Goal: Communication & Community: Answer question/provide support

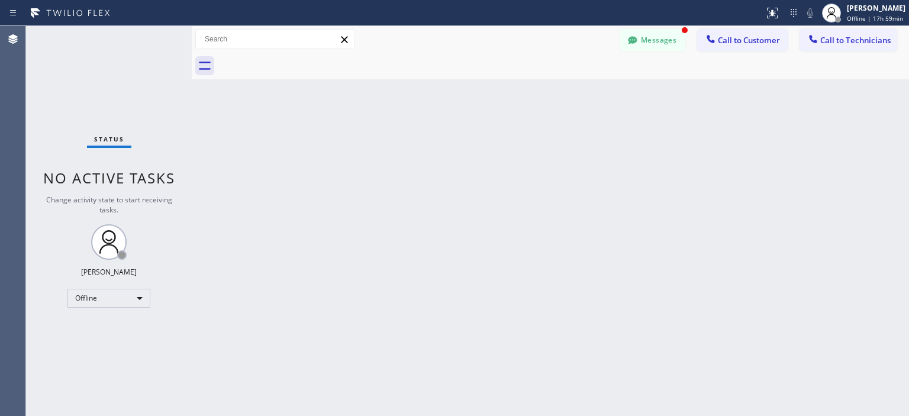
click at [657, 46] on button "Messages" at bounding box center [652, 40] width 65 height 22
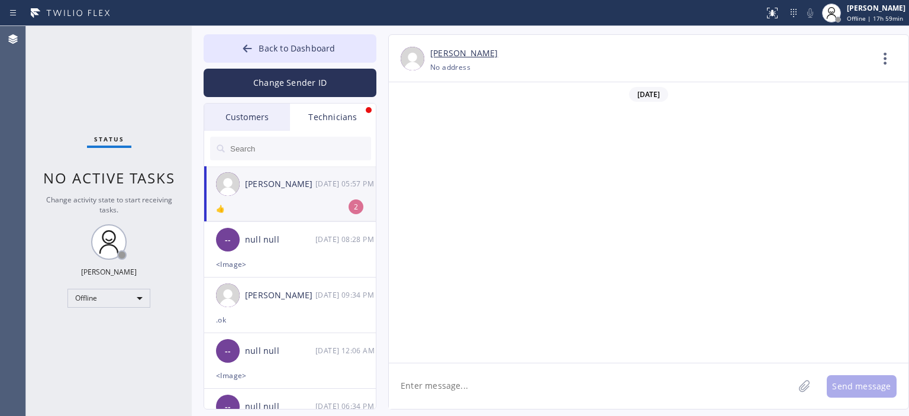
scroll to position [66722, 0]
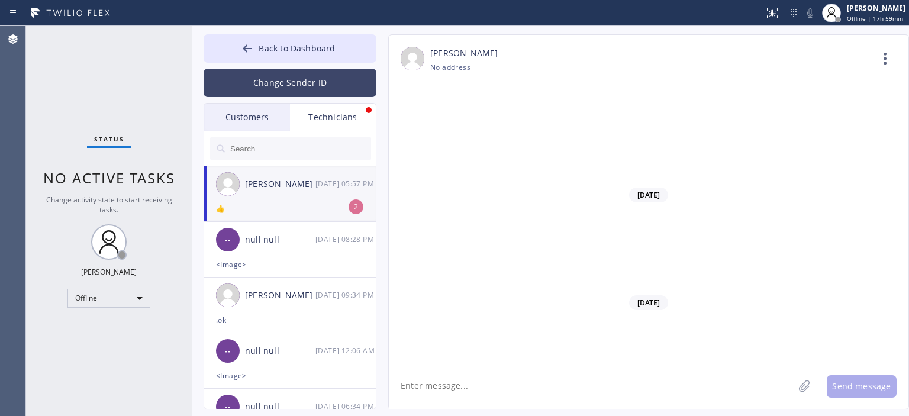
click at [294, 86] on button "Change Sender ID" at bounding box center [290, 83] width 173 height 28
click at [0, 0] on div at bounding box center [0, 0] width 0 height 0
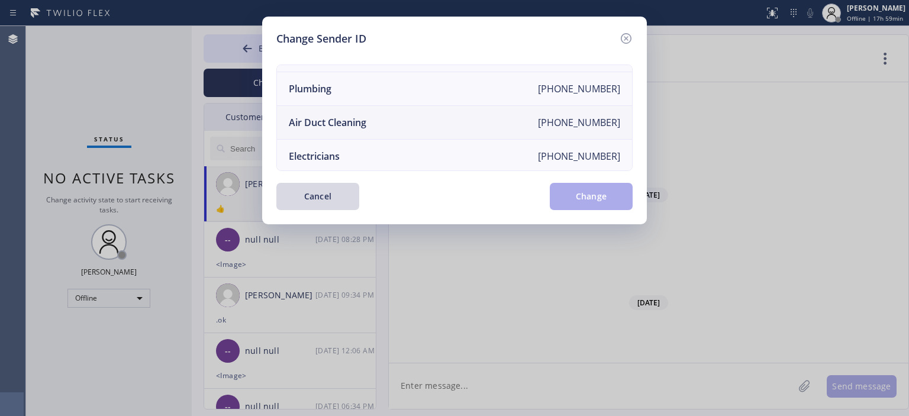
scroll to position [128, 0]
click at [412, 115] on li "Air Duct Cleaning [PHONE_NUMBER]" at bounding box center [454, 124] width 355 height 34
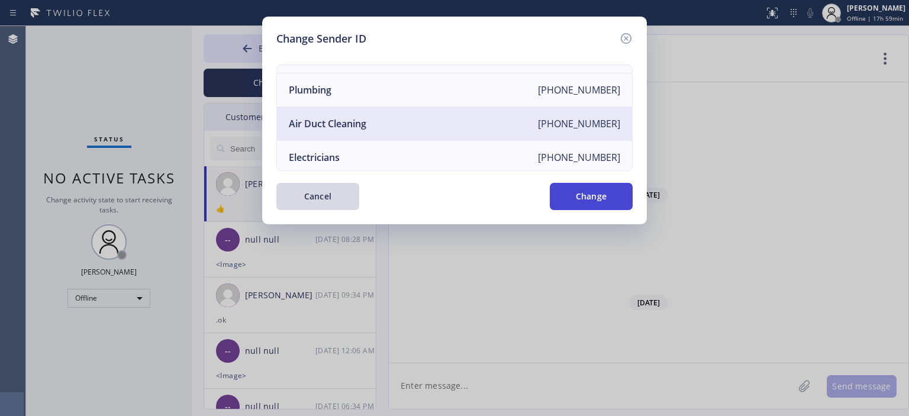
click at [603, 193] on button "Change" at bounding box center [591, 196] width 83 height 27
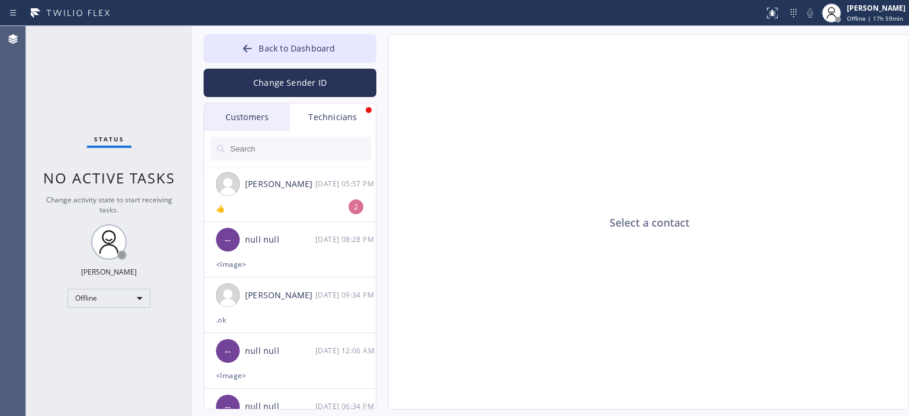
click at [246, 122] on div "Customers" at bounding box center [247, 117] width 86 height 27
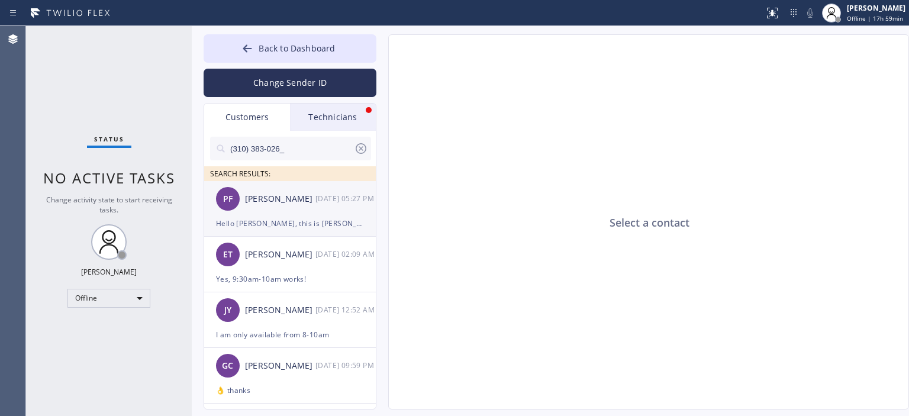
click at [312, 209] on div "PF Paige Foppen 08/27 05:27 PM" at bounding box center [290, 198] width 173 height 35
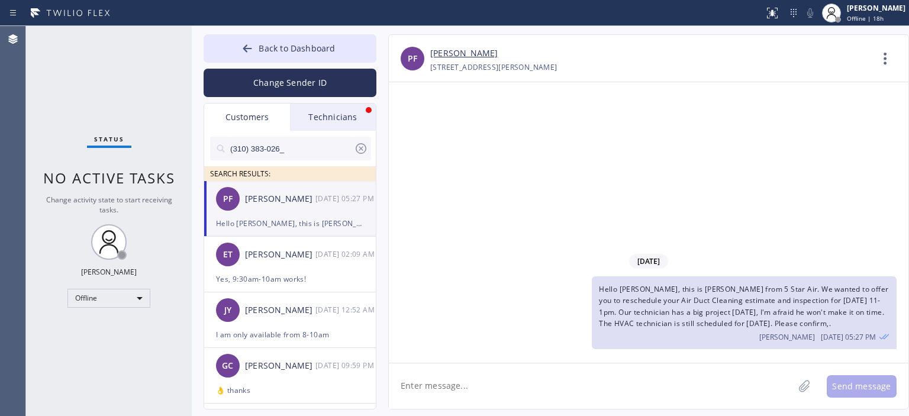
click at [106, 308] on div "Status No active tasks Change activity state to start receiving tasks. Vasyl Ku…" at bounding box center [109, 221] width 166 height 390
click at [102, 297] on div "Offline" at bounding box center [108, 298] width 83 height 19
drag, startPoint x: 109, startPoint y: 333, endPoint x: 29, endPoint y: 86, distance: 259.3
click at [107, 329] on li "Available" at bounding box center [108, 328] width 80 height 14
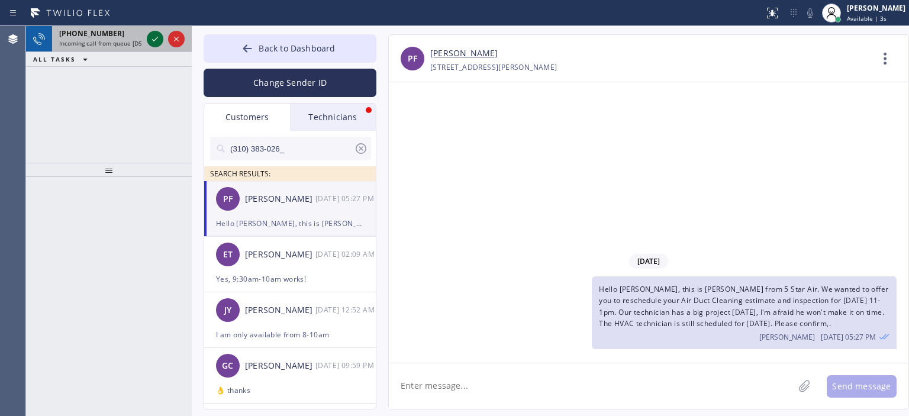
click at [156, 33] on icon at bounding box center [155, 39] width 14 height 14
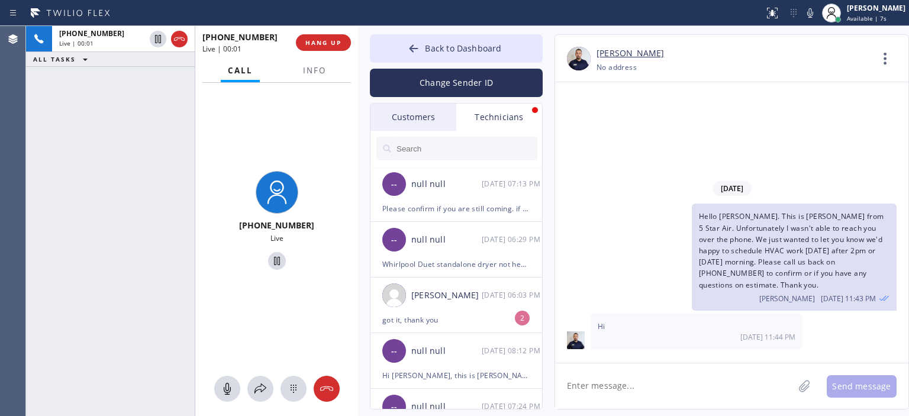
drag, startPoint x: 312, startPoint y: 52, endPoint x: 354, endPoint y: 47, distance: 42.9
click at [354, 47] on div "+19092358753 Live | 00:01 ALL TASKS ALL TASKS ACTIVE TASKS TASKS IN WRAP UP +19…" at bounding box center [467, 221] width 883 height 390
click at [417, 48] on icon at bounding box center [413, 48] width 9 height 8
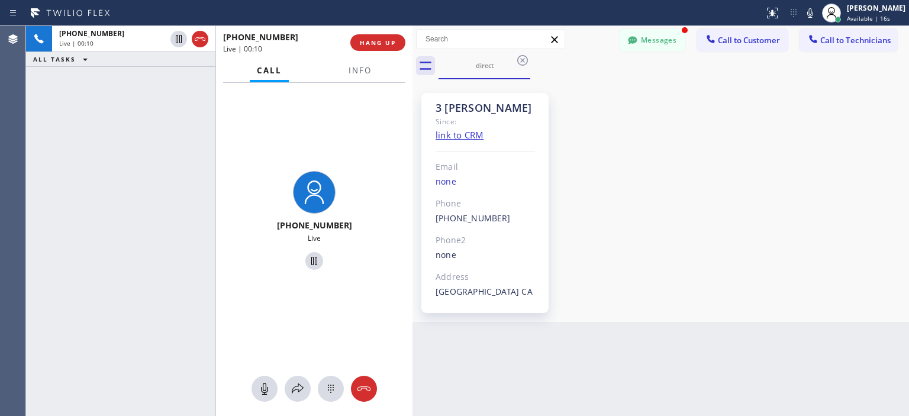
drag, startPoint x: 357, startPoint y: 56, endPoint x: 412, endPoint y: 59, distance: 54.5
click at [412, 59] on div at bounding box center [412, 221] width 0 height 390
click at [376, 42] on span "HANG UP" at bounding box center [378, 42] width 36 height 8
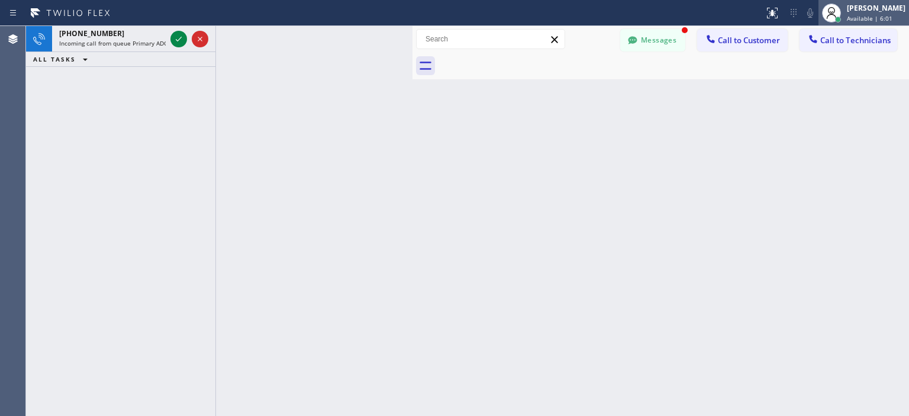
click at [854, 14] on span "Available | 6:01" at bounding box center [870, 18] width 46 height 8
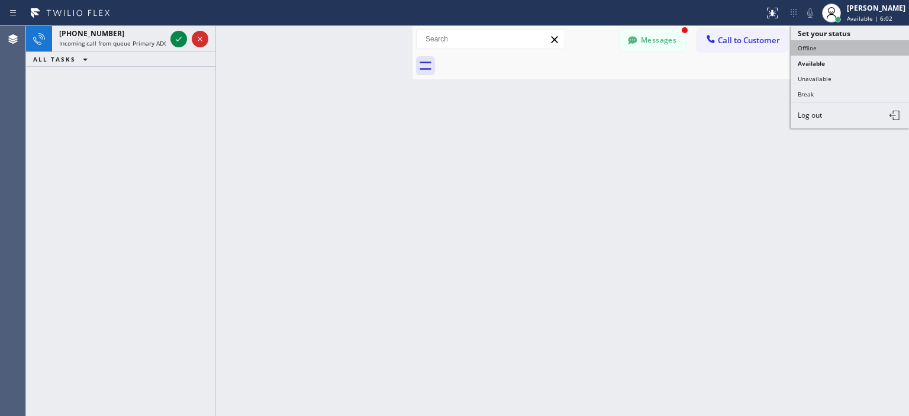
click at [833, 49] on button "Offline" at bounding box center [849, 47] width 118 height 15
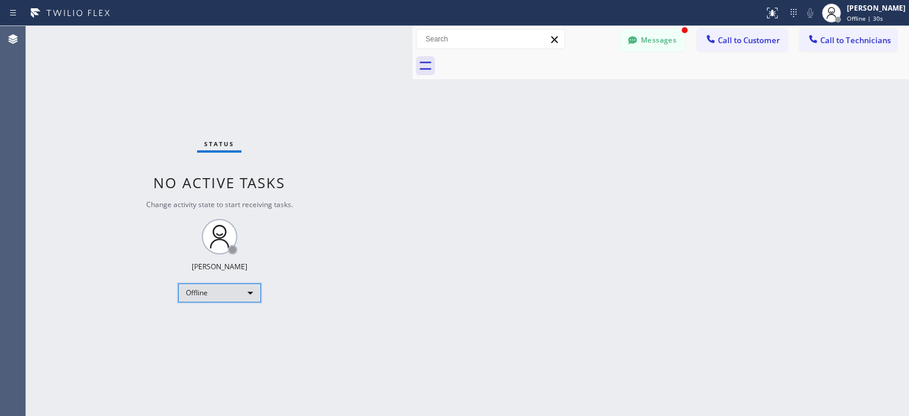
click at [236, 295] on div "Offline" at bounding box center [219, 292] width 83 height 19
click at [225, 315] on li "Offline" at bounding box center [219, 309] width 80 height 14
click at [225, 315] on div "Status No active tasks Change activity state to start receiving tasks. Vasyl Ku…" at bounding box center [219, 221] width 386 height 390
click at [220, 293] on div "Offline" at bounding box center [219, 292] width 83 height 19
click at [215, 294] on div "Offline" at bounding box center [219, 292] width 83 height 19
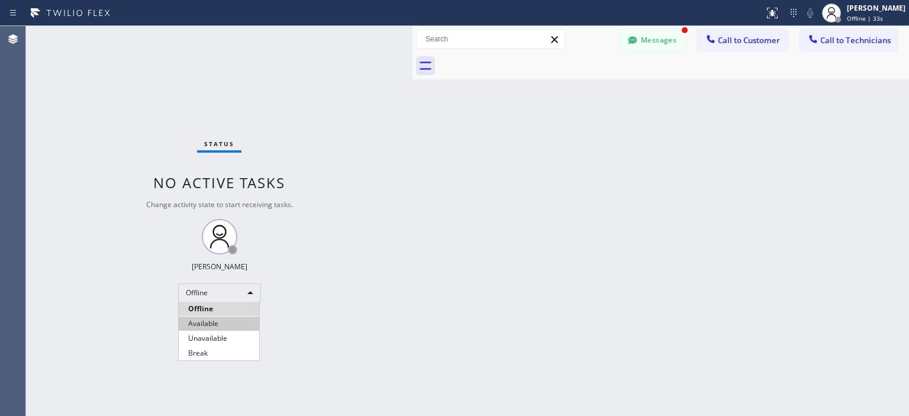
click at [215, 326] on li "Available" at bounding box center [219, 324] width 80 height 14
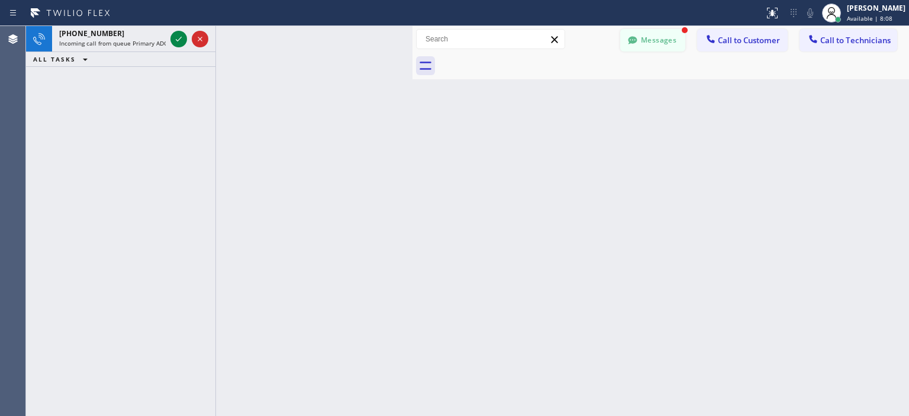
click at [665, 38] on button "Messages" at bounding box center [652, 40] width 65 height 22
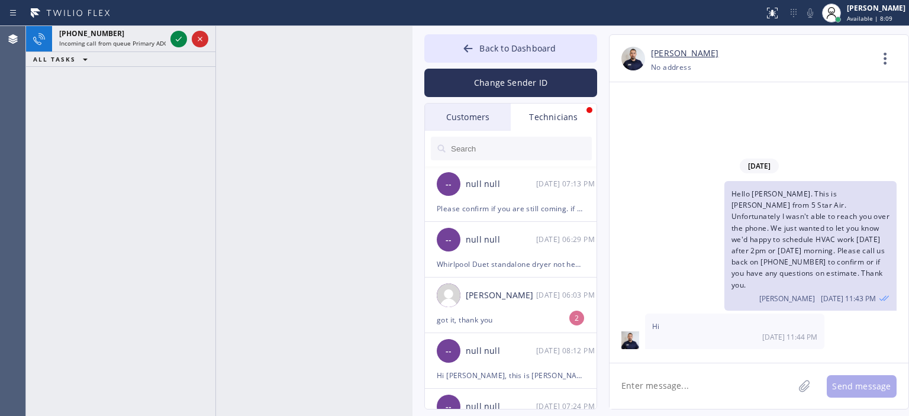
click at [638, 170] on div "[DATE]" at bounding box center [758, 166] width 299 height 24
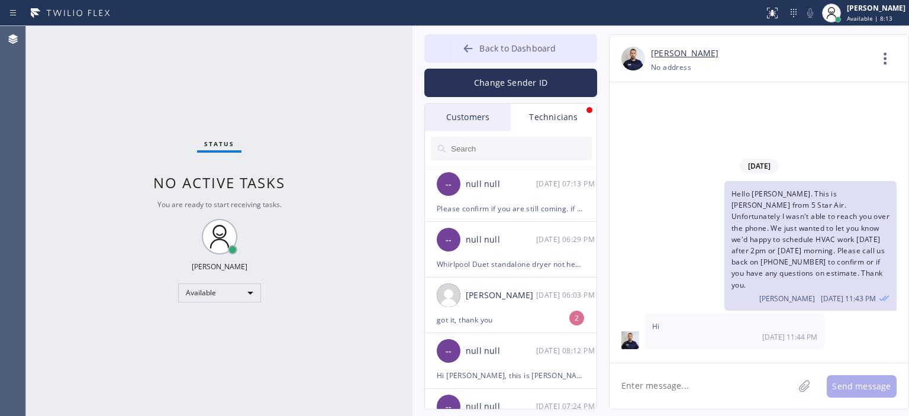
click at [470, 49] on icon at bounding box center [468, 48] width 9 height 8
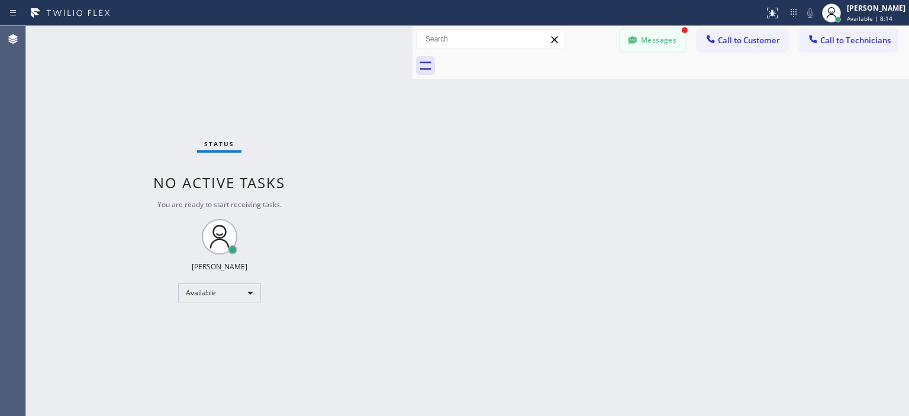
click at [652, 40] on button "Messages" at bounding box center [652, 40] width 65 height 22
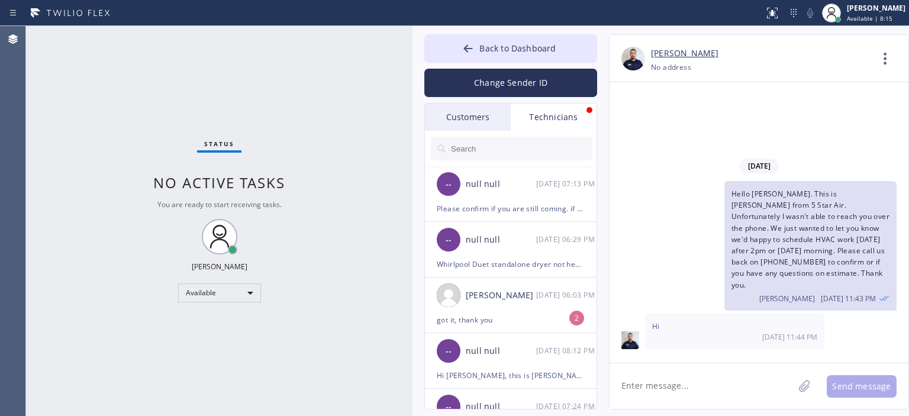
click at [472, 112] on div "Customers" at bounding box center [468, 117] width 86 height 27
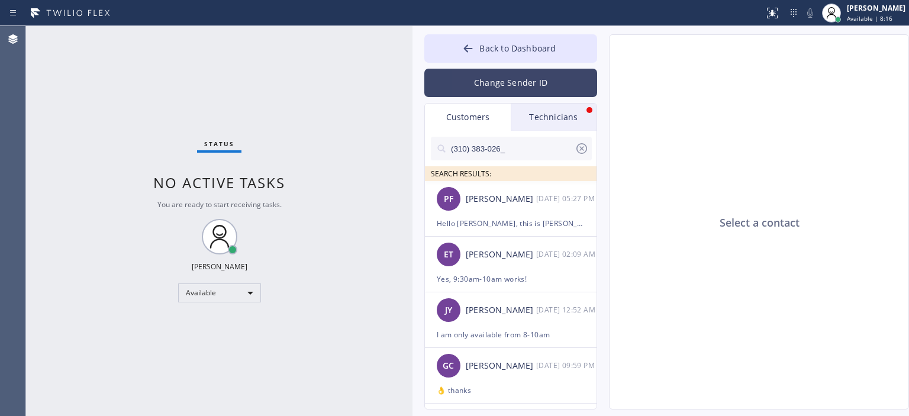
click at [524, 69] on button "Change Sender ID" at bounding box center [510, 83] width 173 height 28
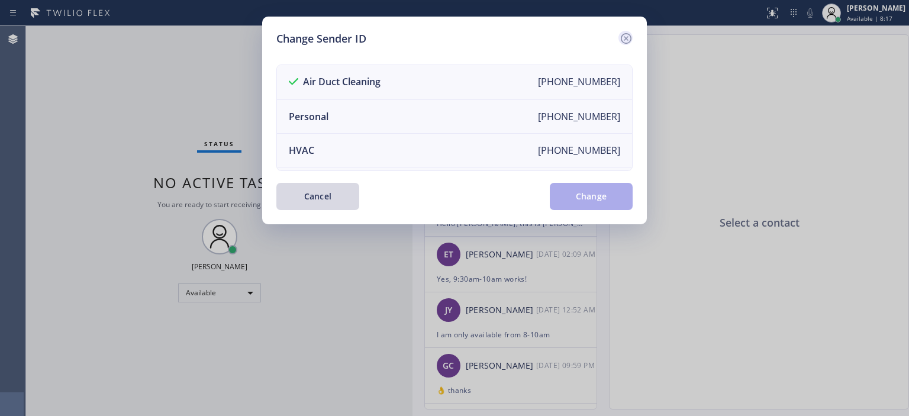
click at [632, 40] on icon at bounding box center [626, 38] width 14 height 14
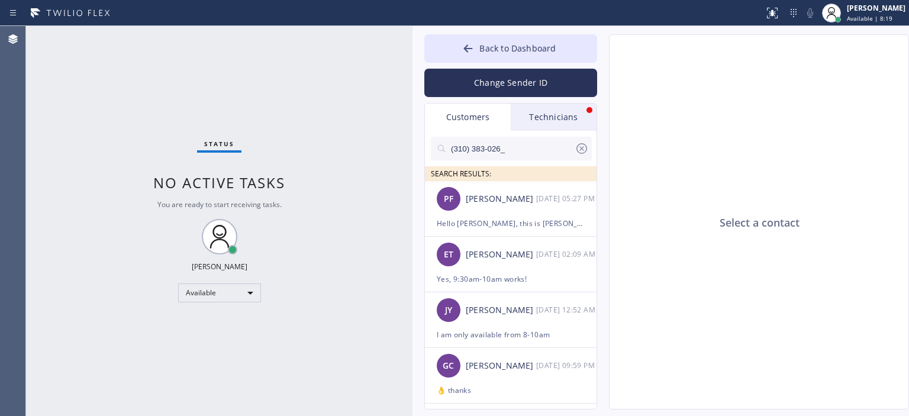
click at [583, 144] on icon at bounding box center [581, 148] width 14 height 14
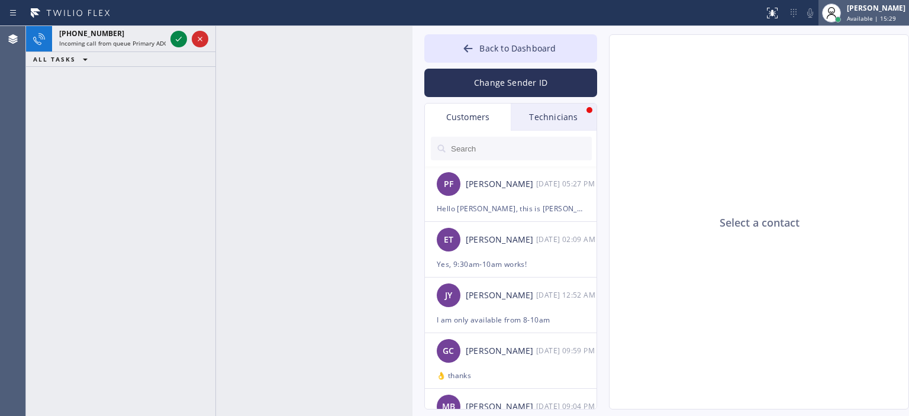
click at [861, 19] on span "Available | 15:29" at bounding box center [871, 18] width 49 height 8
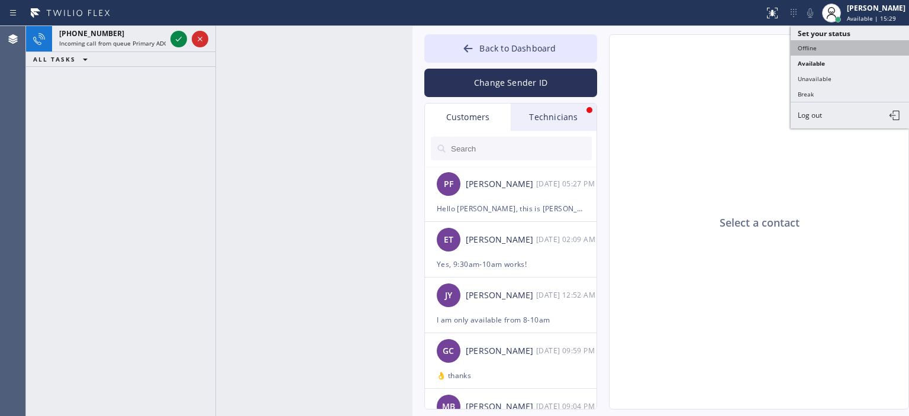
click at [840, 47] on button "Offline" at bounding box center [849, 47] width 118 height 15
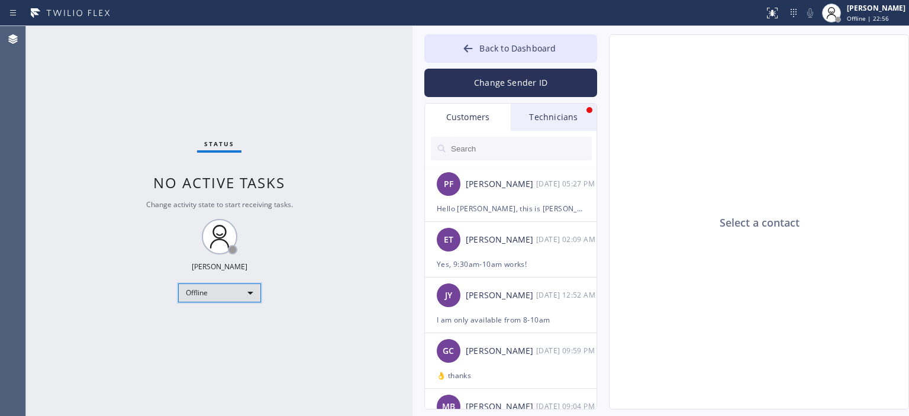
click at [241, 292] on div "Offline" at bounding box center [219, 292] width 83 height 19
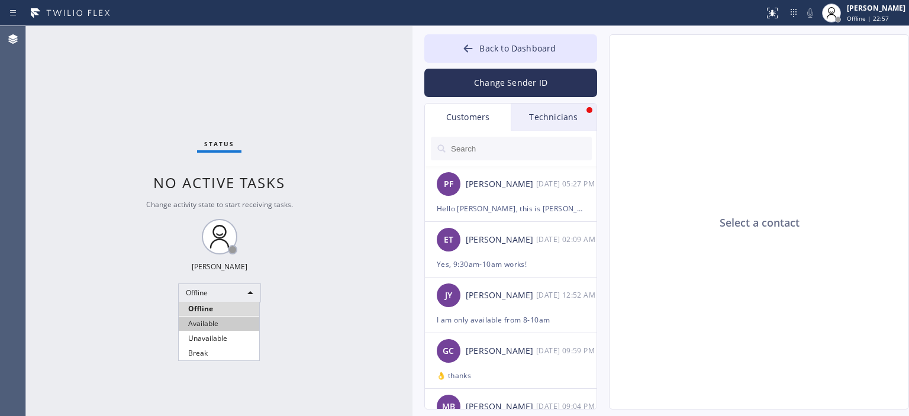
click at [213, 325] on li "Available" at bounding box center [219, 324] width 80 height 14
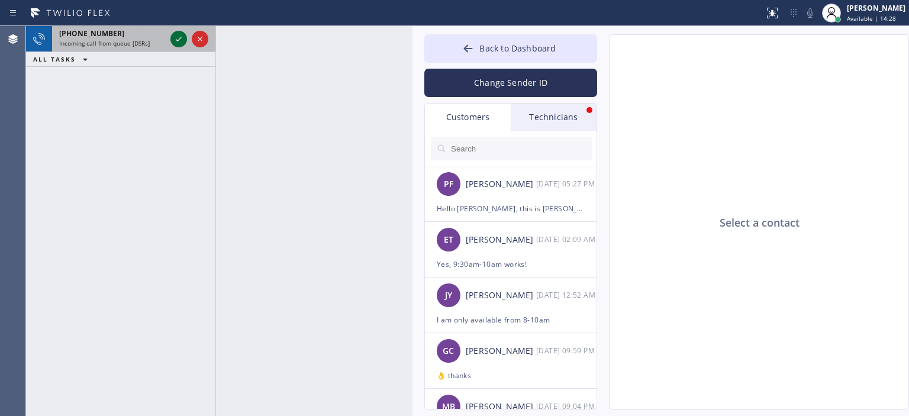
click at [179, 42] on icon at bounding box center [179, 39] width 14 height 14
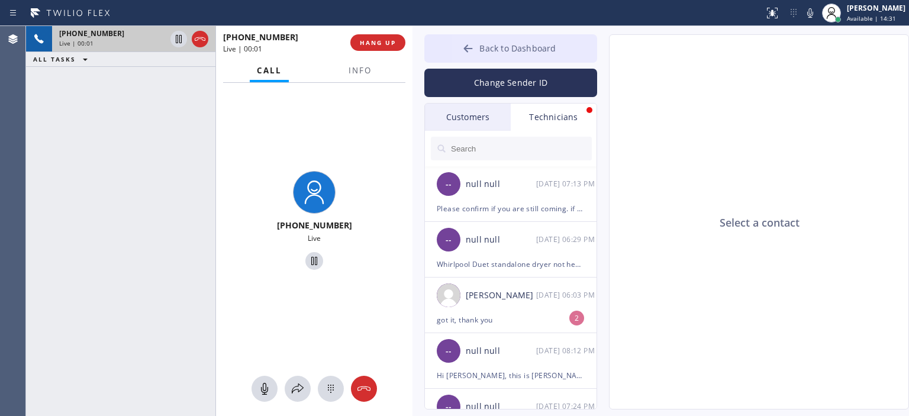
click at [474, 43] on icon at bounding box center [468, 49] width 12 height 12
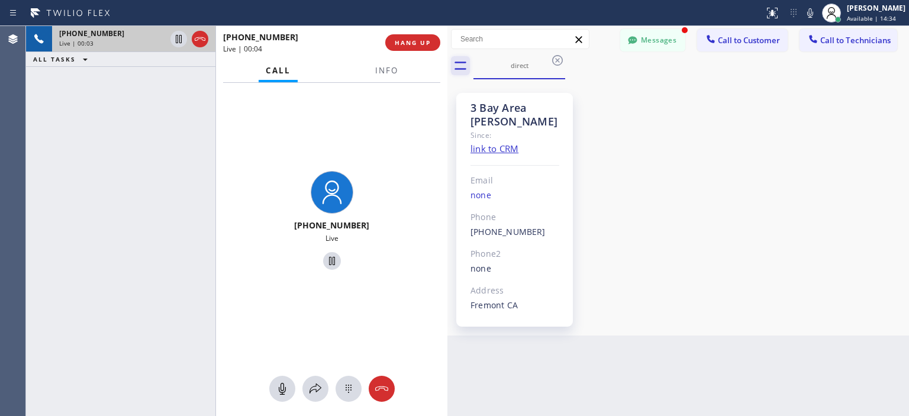
drag, startPoint x: 411, startPoint y: 67, endPoint x: 446, endPoint y: 69, distance: 35.0
click at [447, 69] on div at bounding box center [447, 221] width 0 height 390
click at [878, 149] on div "3 Bay Area Alex Since: link to CRM Email none Phone (415) 609-5761 Outbound cal…" at bounding box center [678, 207] width 456 height 250
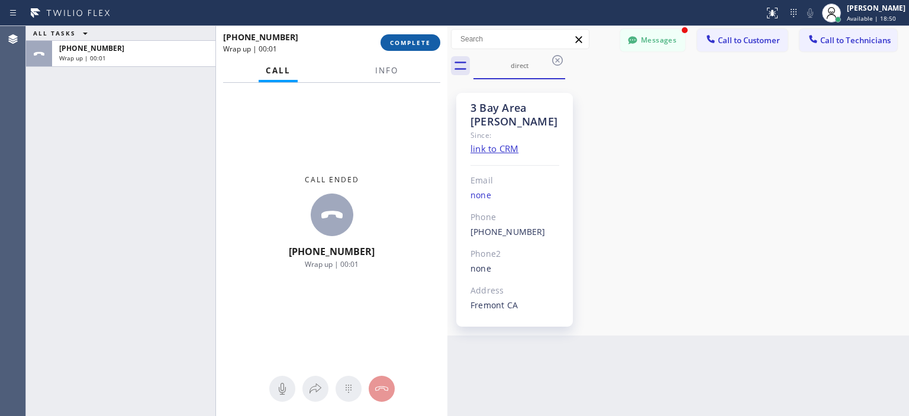
click at [416, 42] on span "COMPLETE" at bounding box center [410, 42] width 41 height 8
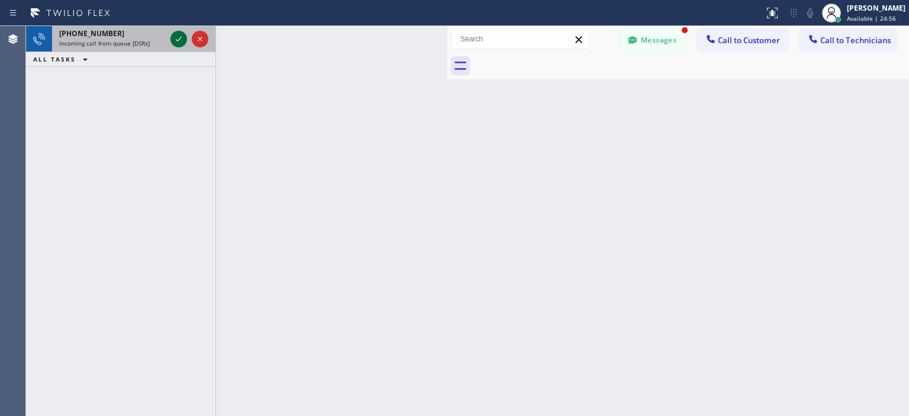
click at [179, 35] on icon at bounding box center [179, 39] width 14 height 14
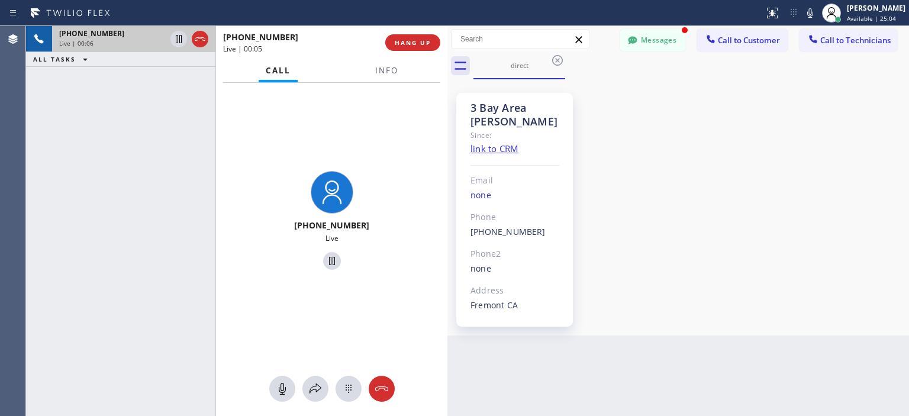
click at [47, 156] on div "+14156095761 Live | 00:06 ALL TASKS ALL TASKS ACTIVE TASKS TASKS IN WRAP UP" at bounding box center [120, 221] width 189 height 390
click at [56, 120] on div "+14156095761 Live | 02:41 ALL TASKS ALL TASKS ACTIVE TASKS TASKS IN WRAP UP" at bounding box center [120, 221] width 189 height 390
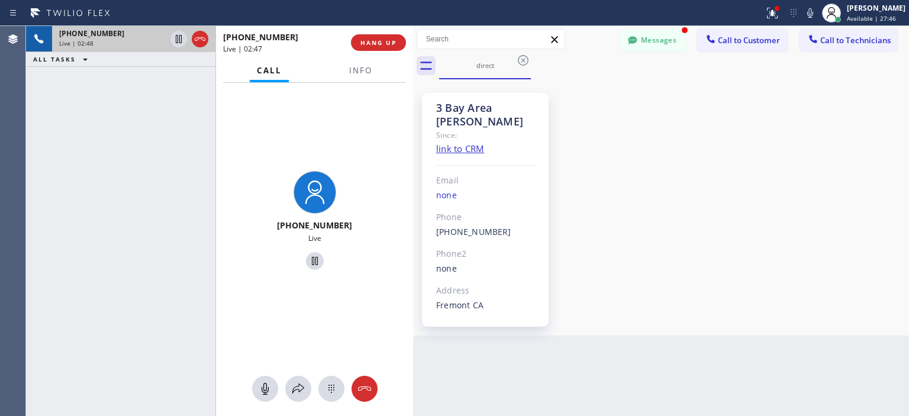
drag, startPoint x: 449, startPoint y: 49, endPoint x: 415, endPoint y: 64, distance: 37.6
click at [413, 64] on div at bounding box center [413, 221] width 0 height 390
click at [36, 148] on div "+14156095761 Live | 05:38 ALL TASKS ALL TASKS ACTIVE TASKS TASKS IN WRAP UP" at bounding box center [120, 221] width 189 height 390
click at [385, 43] on span "HANG UP" at bounding box center [378, 42] width 36 height 8
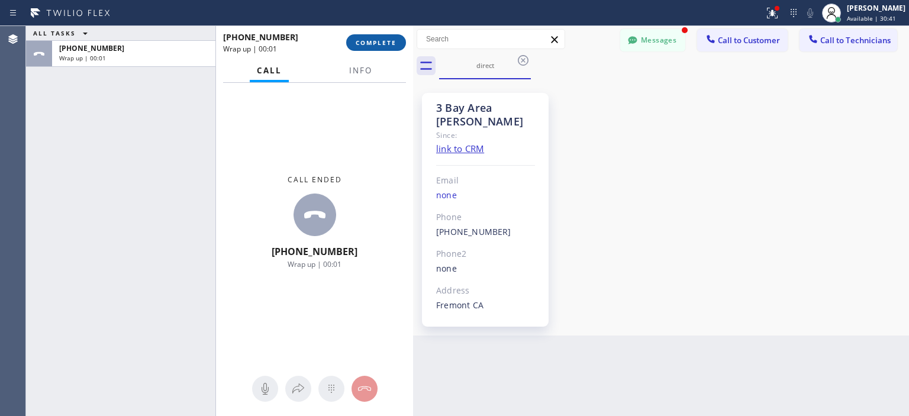
click at [390, 45] on span "COMPLETE" at bounding box center [376, 42] width 41 height 8
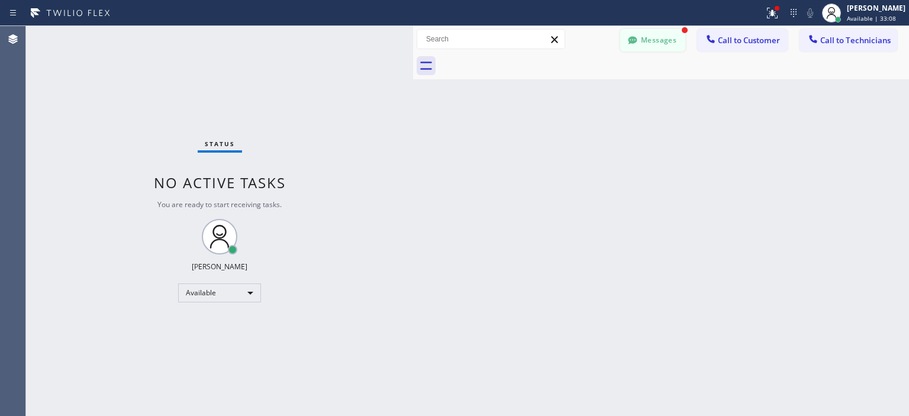
click at [663, 46] on button "Messages" at bounding box center [652, 40] width 65 height 22
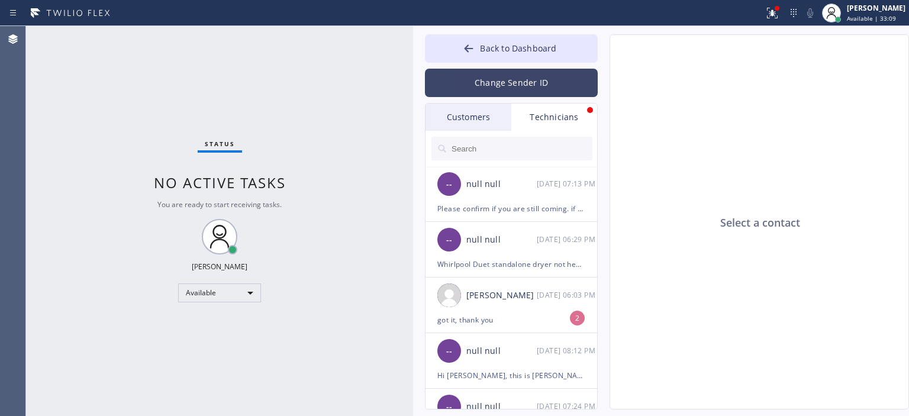
click at [525, 85] on button "Change Sender ID" at bounding box center [511, 83] width 173 height 28
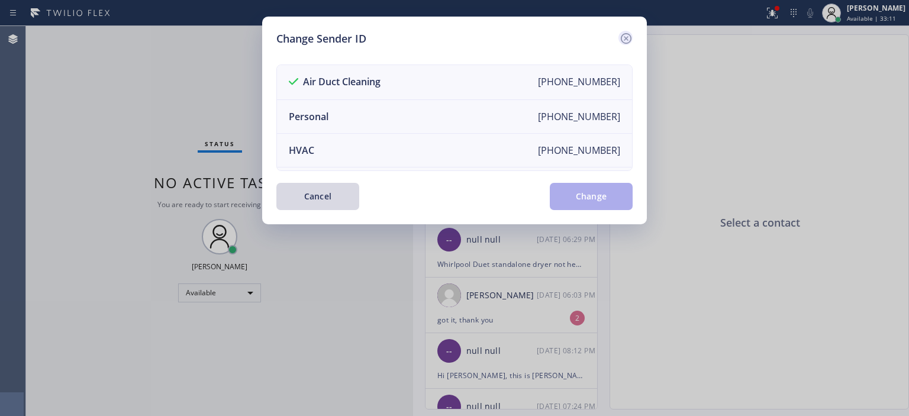
click at [625, 38] on icon at bounding box center [626, 38] width 11 height 11
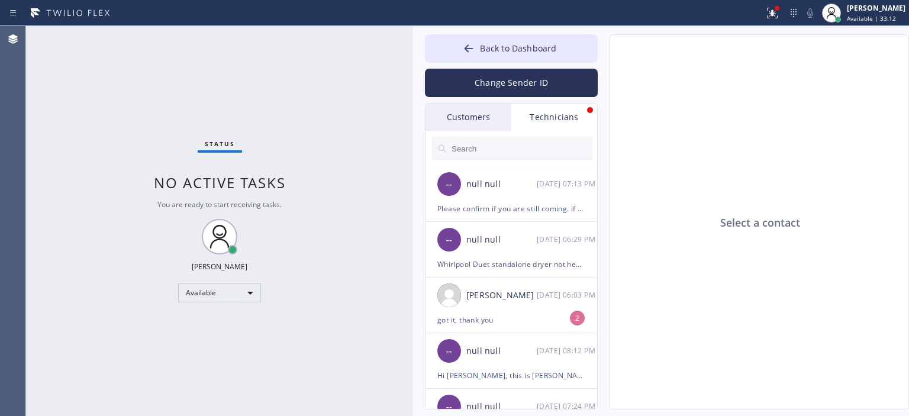
click at [499, 117] on div "Customers" at bounding box center [468, 117] width 86 height 27
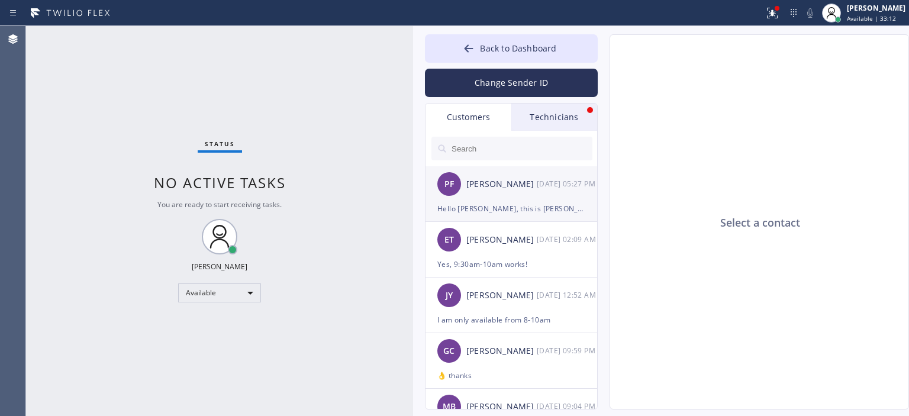
click at [511, 178] on div "[PERSON_NAME]" at bounding box center [501, 184] width 70 height 14
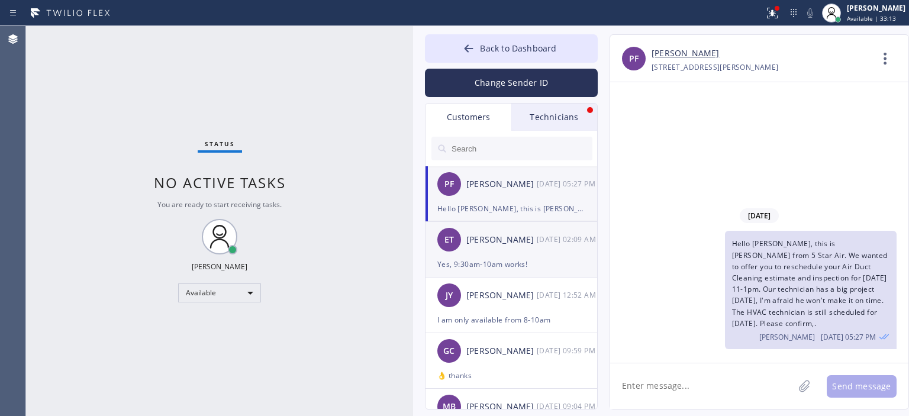
click at [531, 249] on div "ET Erica Tukiainen 08/27 02:09 AM" at bounding box center [511, 239] width 173 height 35
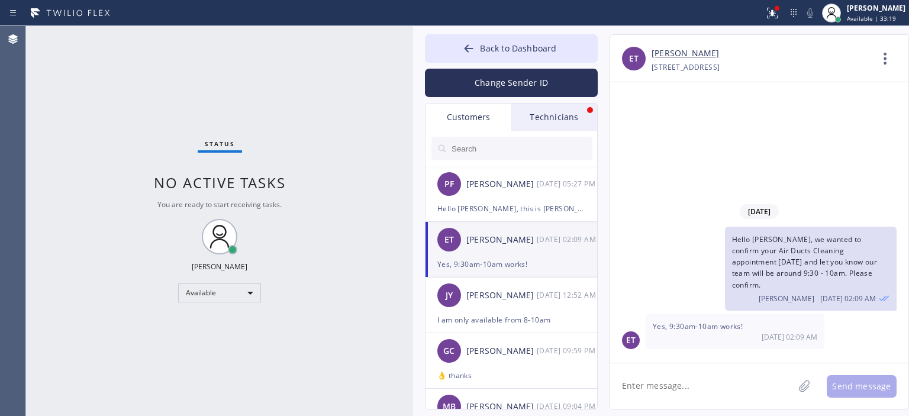
click at [380, 57] on div "Status No active tasks You are ready to start receiving tasks. [PERSON_NAME] Av…" at bounding box center [219, 221] width 387 height 390
click at [344, 104] on div "Status No active tasks You are ready to start receiving tasks. [PERSON_NAME] Av…" at bounding box center [219, 221] width 387 height 390
click at [36, 126] on div "Status No active tasks You are ready to start receiving tasks. [PERSON_NAME] Av…" at bounding box center [219, 221] width 387 height 390
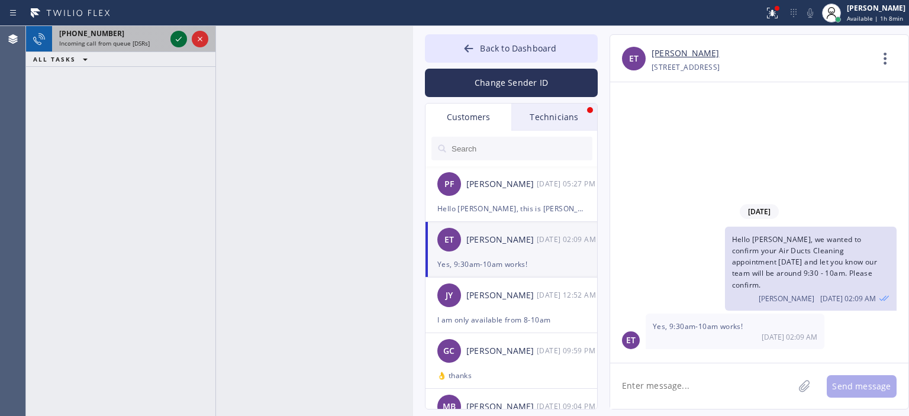
click at [175, 44] on icon at bounding box center [179, 39] width 14 height 14
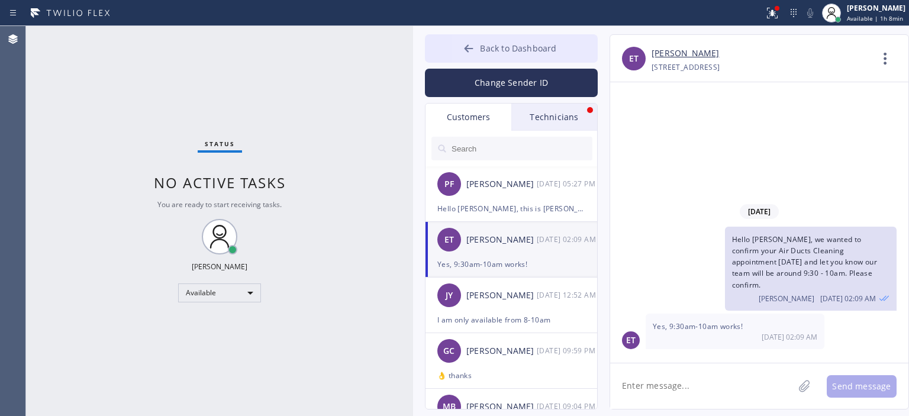
click at [470, 50] on icon at bounding box center [469, 49] width 12 height 12
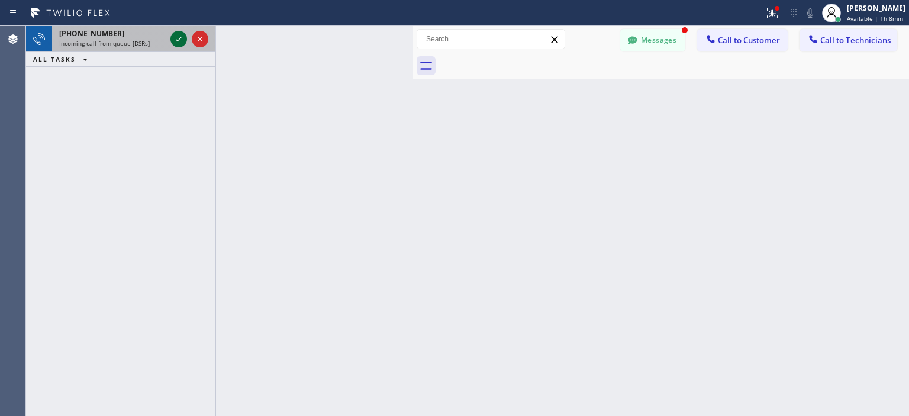
click at [177, 42] on icon at bounding box center [179, 39] width 14 height 14
click at [177, 37] on icon at bounding box center [179, 39] width 14 height 14
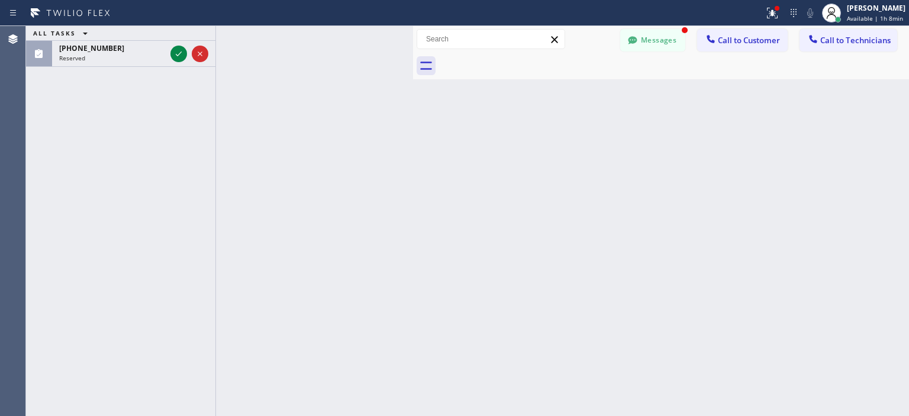
click at [28, 127] on div "ALL TASKS ALL TASKS ACTIVE TASKS TASKS IN WRAP UP (213) 456-0880 Reserved" at bounding box center [120, 221] width 189 height 390
click at [179, 55] on icon at bounding box center [179, 54] width 14 height 14
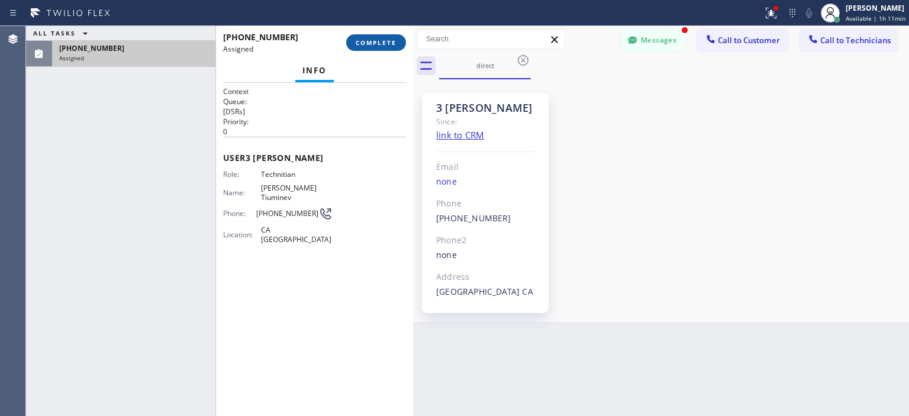
click at [372, 40] on span "COMPLETE" at bounding box center [376, 42] width 41 height 8
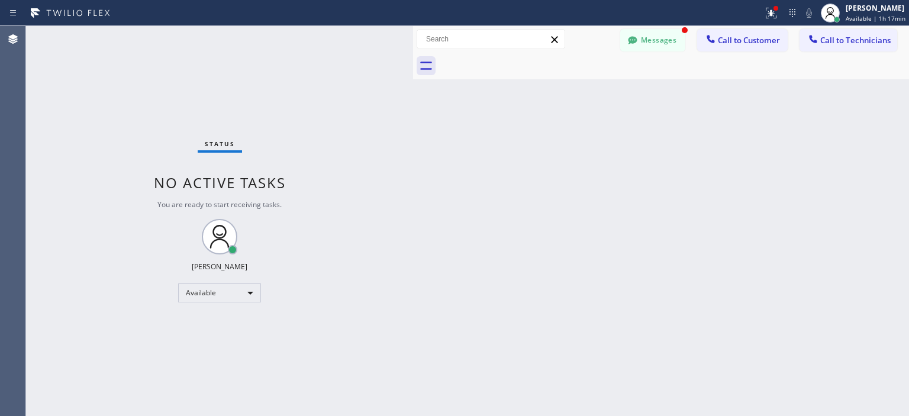
click at [66, 150] on div "Status No active tasks You are ready to start receiving tasks. [PERSON_NAME] Av…" at bounding box center [219, 221] width 387 height 390
click at [26, 116] on div "Status No active tasks You are ready to start receiving tasks. [PERSON_NAME] Av…" at bounding box center [219, 221] width 387 height 390
click at [862, 201] on div "Back to Dashboard Change Sender ID Customers Technicians PF Paige Foppen 08/27 …" at bounding box center [661, 221] width 496 height 390
click at [883, 196] on div "Back to Dashboard Change Sender ID Customers Technicians PF Paige Foppen 08/27 …" at bounding box center [661, 221] width 496 height 390
click at [76, 139] on div "Status No active tasks You are ready to start receiving tasks. [PERSON_NAME] Av…" at bounding box center [219, 221] width 387 height 390
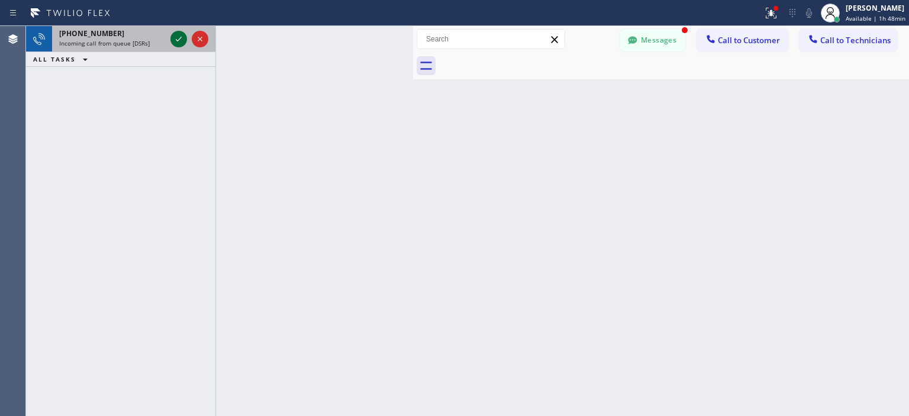
click at [173, 41] on icon at bounding box center [179, 39] width 14 height 14
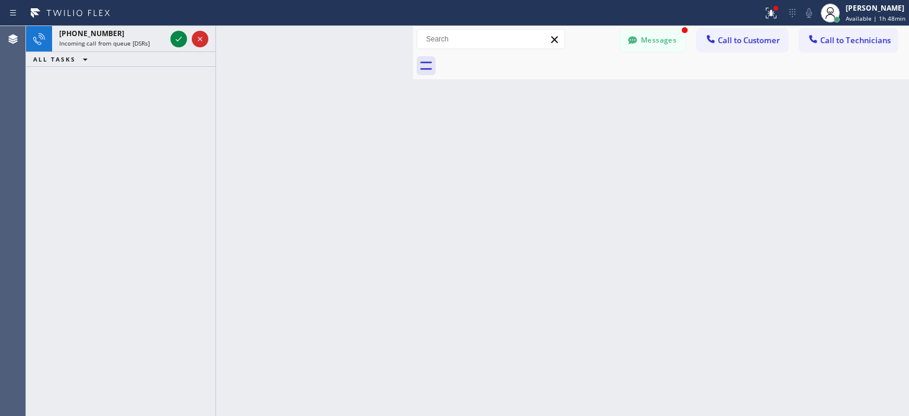
click at [50, 114] on div "+19513786464 Incoming call from queue [DSRs] ALL TASKS ALL TASKS ACTIVE TASKS T…" at bounding box center [120, 221] width 189 height 390
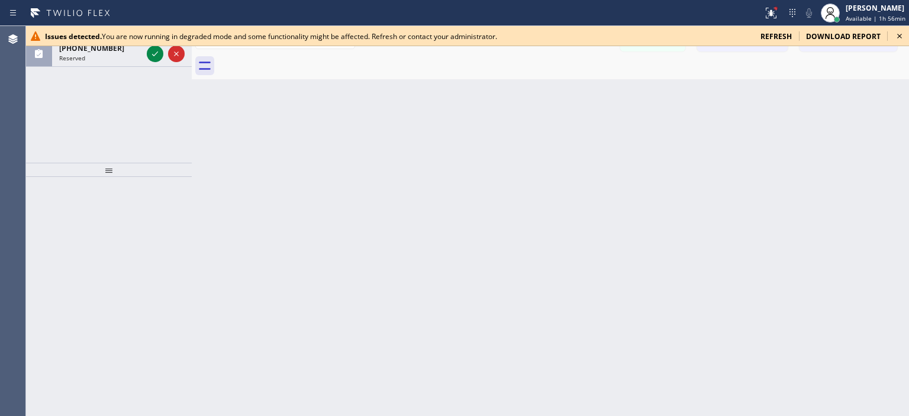
click at [771, 35] on span "refresh" at bounding box center [775, 36] width 31 height 10
click at [900, 38] on icon at bounding box center [899, 36] width 14 height 14
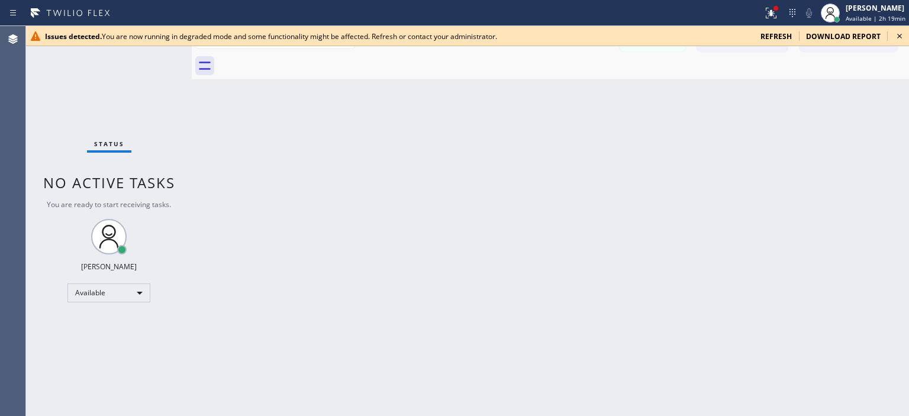
click at [780, 37] on span "refresh" at bounding box center [775, 36] width 31 height 10
click at [837, 30] on div "Issues detected. You are now running in degraded mode and some functionality mi…" at bounding box center [467, 36] width 883 height 20
click at [866, 36] on span "download report" at bounding box center [843, 36] width 75 height 10
click at [900, 34] on icon at bounding box center [899, 36] width 14 height 14
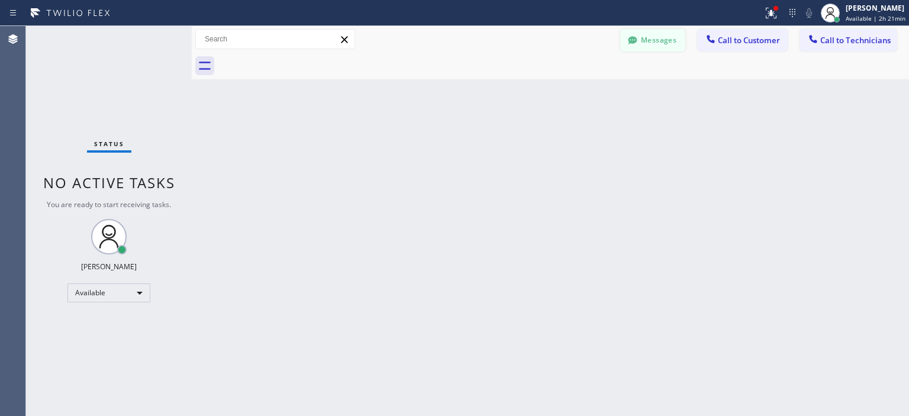
click at [648, 36] on button "Messages" at bounding box center [652, 40] width 65 height 22
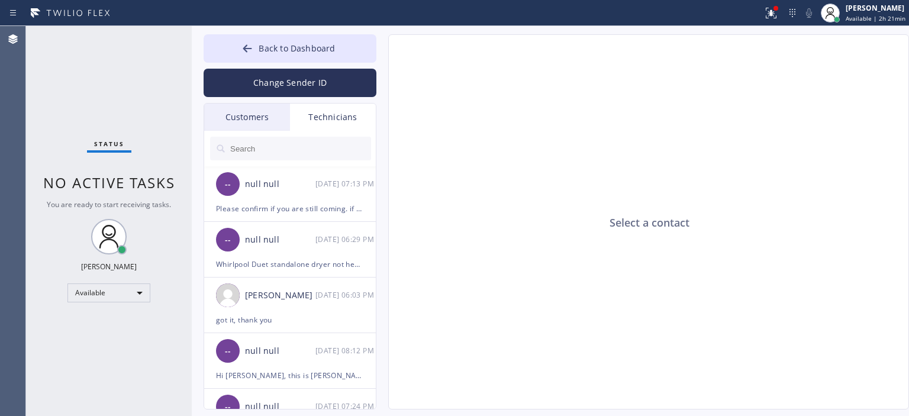
click at [248, 123] on div "Customers" at bounding box center [247, 117] width 86 height 27
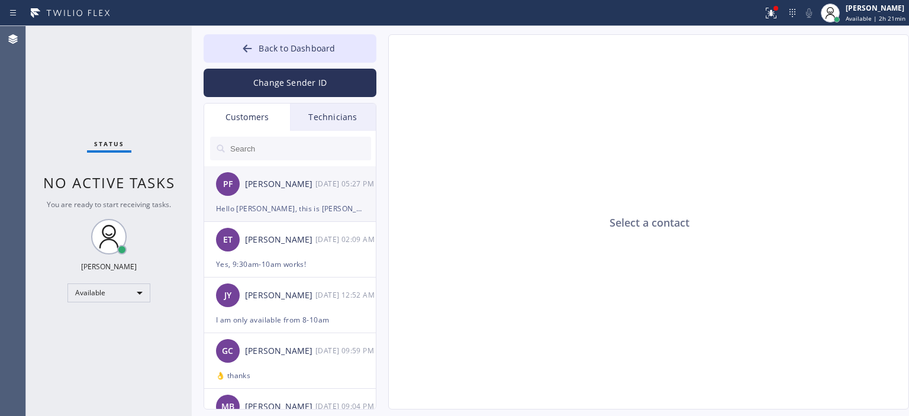
click at [302, 182] on div "[PERSON_NAME]" at bounding box center [280, 184] width 70 height 14
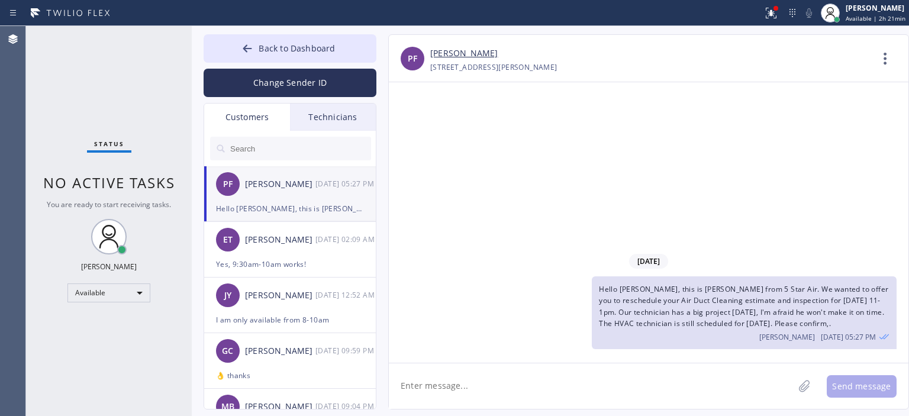
click at [291, 145] on input "text" at bounding box center [300, 149] width 142 height 24
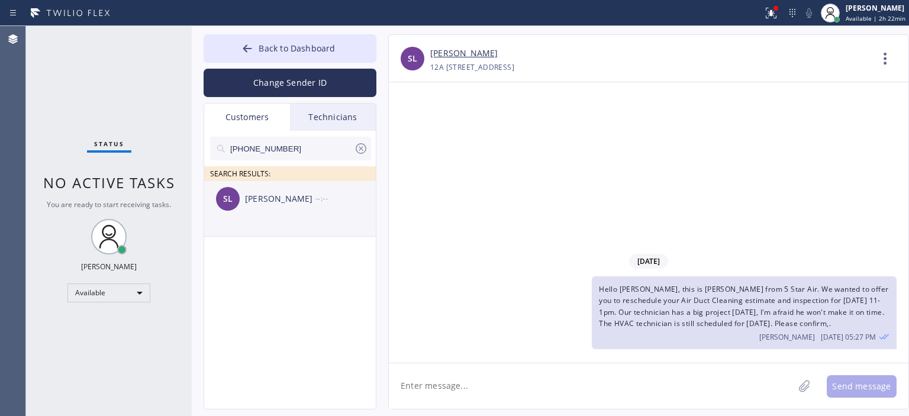
click at [309, 210] on div "SL [PERSON_NAME] --:--" at bounding box center [290, 198] width 173 height 35
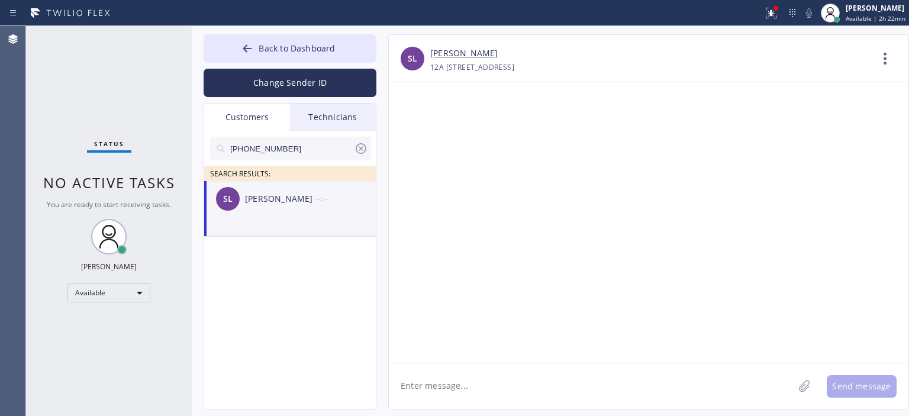
click at [496, 385] on textarea at bounding box center [591, 386] width 405 height 46
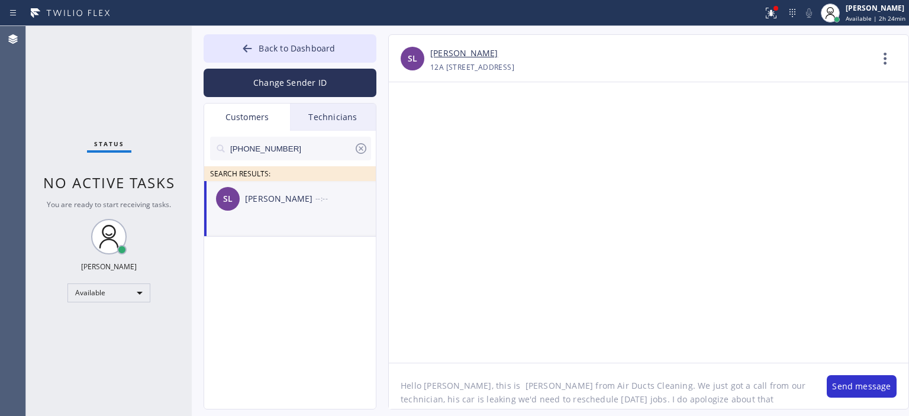
click at [499, 398] on textarea "Hello [PERSON_NAME], this is [PERSON_NAME] from Air Ducts Cleaning. We just got…" at bounding box center [602, 386] width 426 height 46
click at [674, 398] on textarea "Hello [PERSON_NAME], this is [PERSON_NAME] from Air Ducts Cleaning. We just got…" at bounding box center [602, 386] width 426 height 46
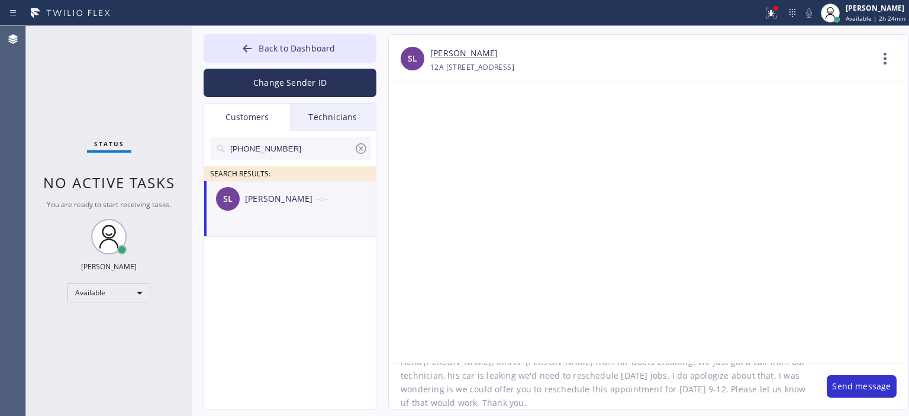
click at [637, 394] on textarea "Hello [PERSON_NAME], this is [PERSON_NAME] from Air Ducts Cleaning. We just got…" at bounding box center [602, 386] width 426 height 46
click at [622, 382] on textarea "Hello [PERSON_NAME], this is [PERSON_NAME] from Air Ducts Cleaning. We just got…" at bounding box center [602, 386] width 426 height 46
type textarea "Hello [PERSON_NAME], this is [PERSON_NAME] from Air Ducts Cleaning. We just got…"
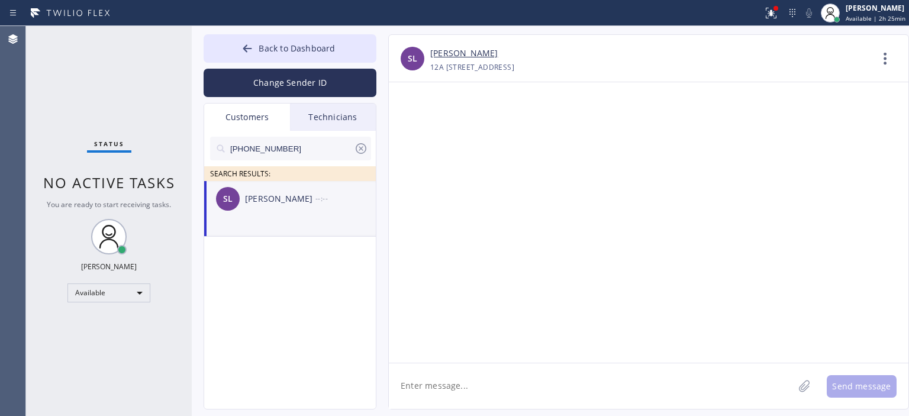
scroll to position [0, 0]
paste textarea "Hello [PERSON_NAME], this is [PERSON_NAME] from Air Ducts Cleaning. We just got…"
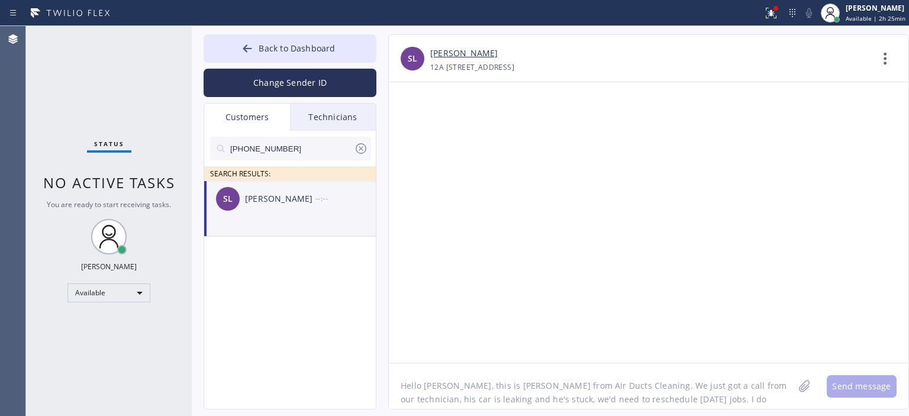
scroll to position [24, 0]
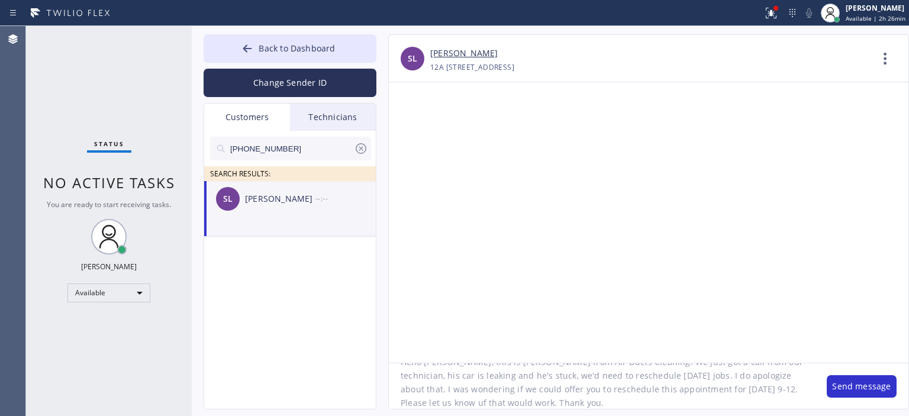
click at [315, 95] on button "Change Sender ID" at bounding box center [290, 83] width 173 height 28
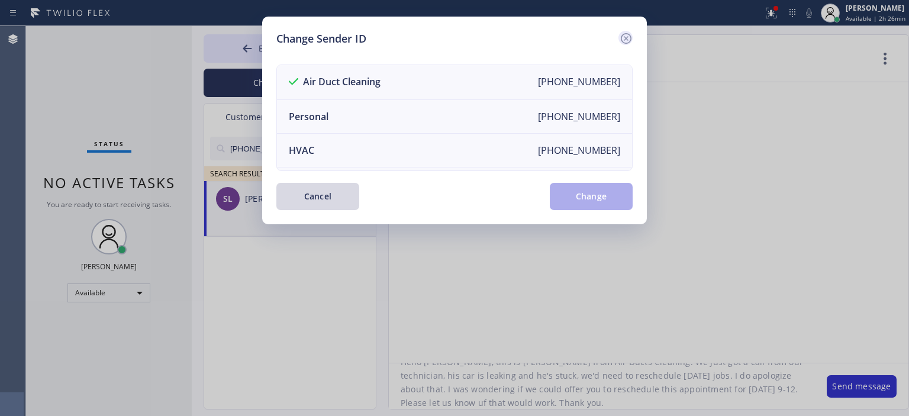
click at [630, 34] on icon at bounding box center [626, 38] width 14 height 14
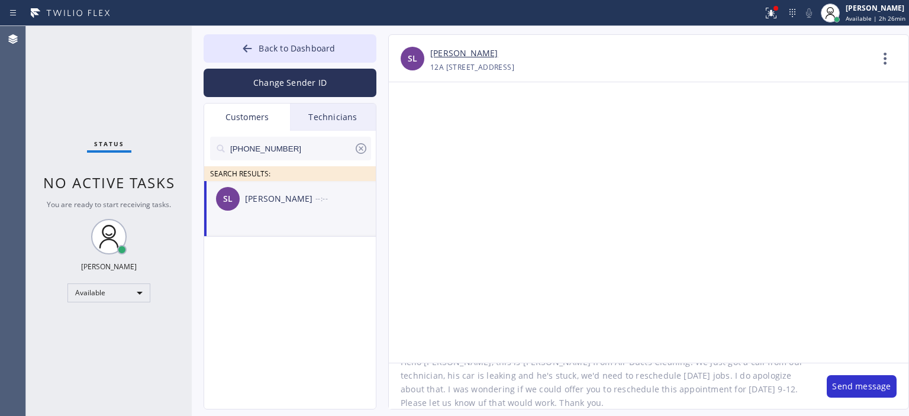
click at [404, 404] on textarea "Hello [PERSON_NAME], this is [PERSON_NAME] from Air Ducts Cleaning. We just got…" at bounding box center [602, 386] width 426 height 46
click at [599, 376] on textarea "Hello [PERSON_NAME], this is [PERSON_NAME] from Air Ducts Cleaning. We just got…" at bounding box center [602, 386] width 426 height 46
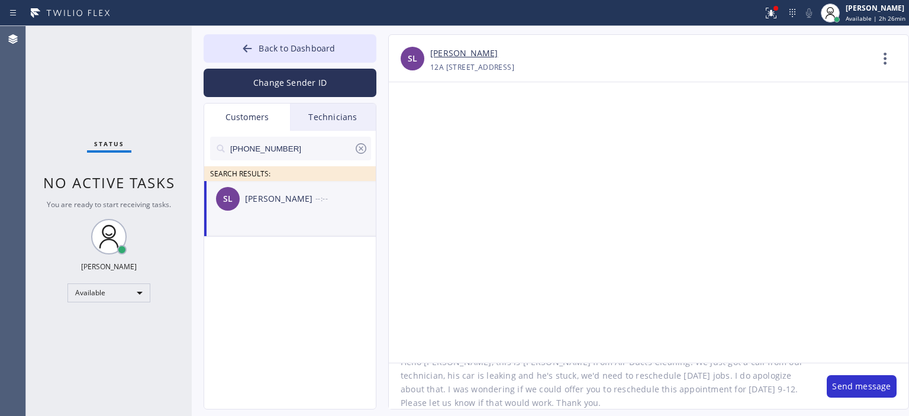
type textarea "Hello [PERSON_NAME], this is [PERSON_NAME] from Air Ducts Cleaning. We just got…"
click at [322, 80] on button "Change Sender ID" at bounding box center [290, 83] width 173 height 28
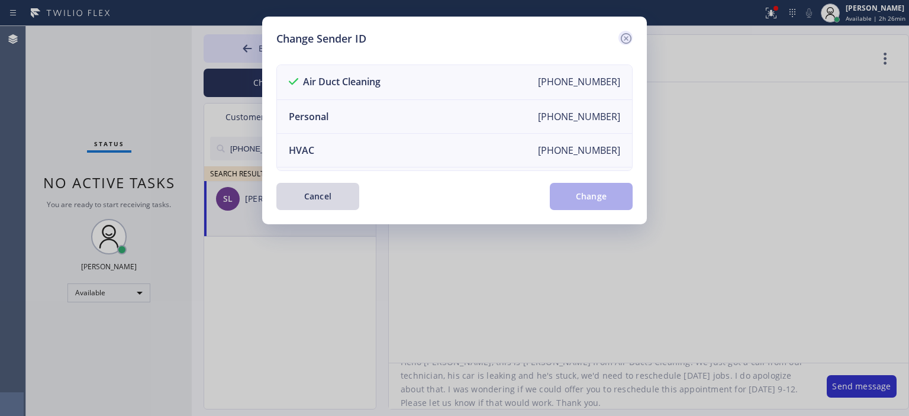
click at [624, 33] on icon at bounding box center [626, 38] width 11 height 11
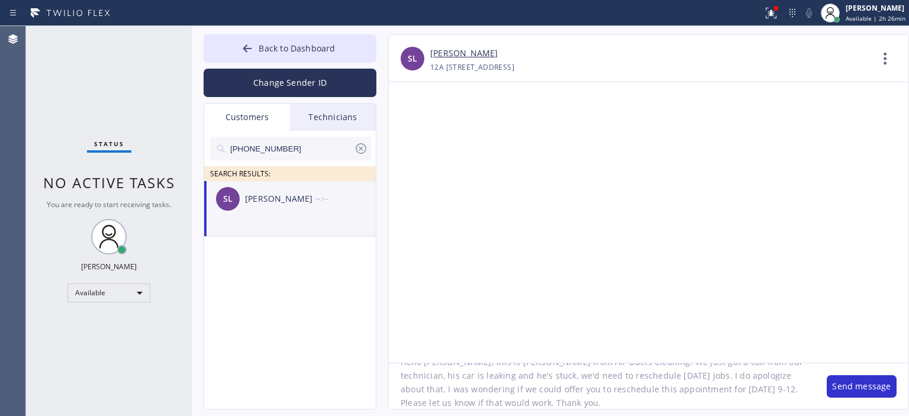
scroll to position [0, 0]
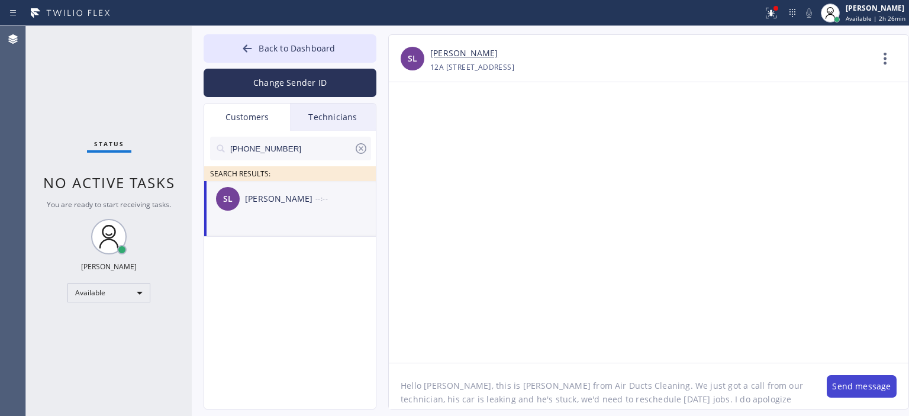
click at [860, 387] on button "Send message" at bounding box center [862, 386] width 70 height 22
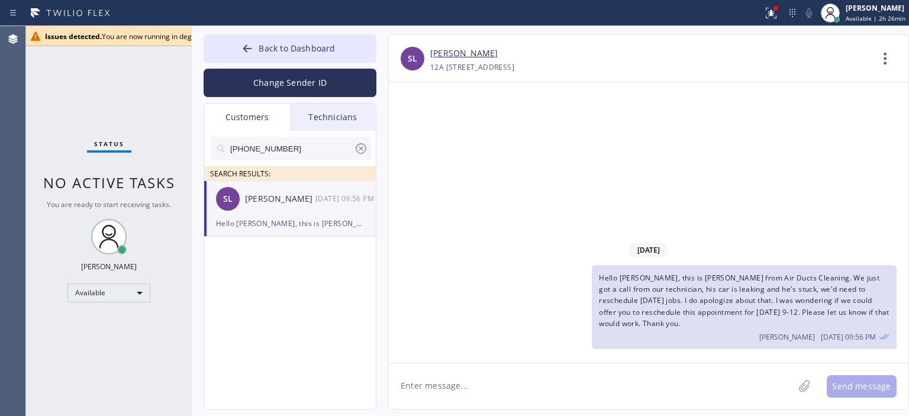
click at [360, 151] on icon at bounding box center [361, 148] width 14 height 14
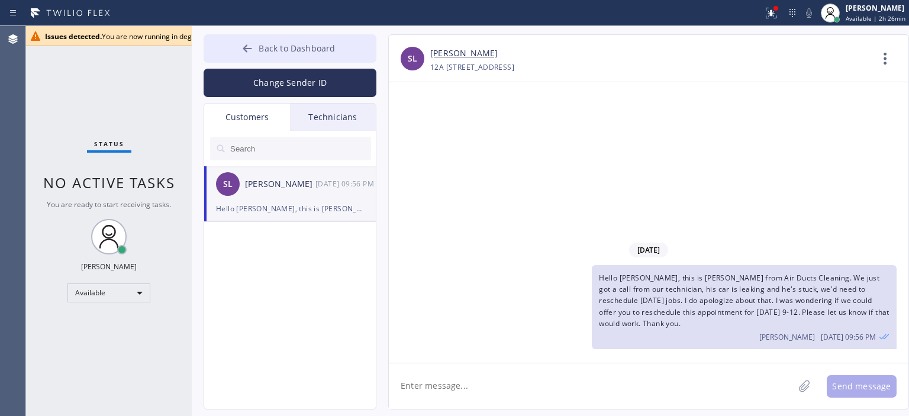
click at [246, 49] on icon at bounding box center [247, 48] width 9 height 8
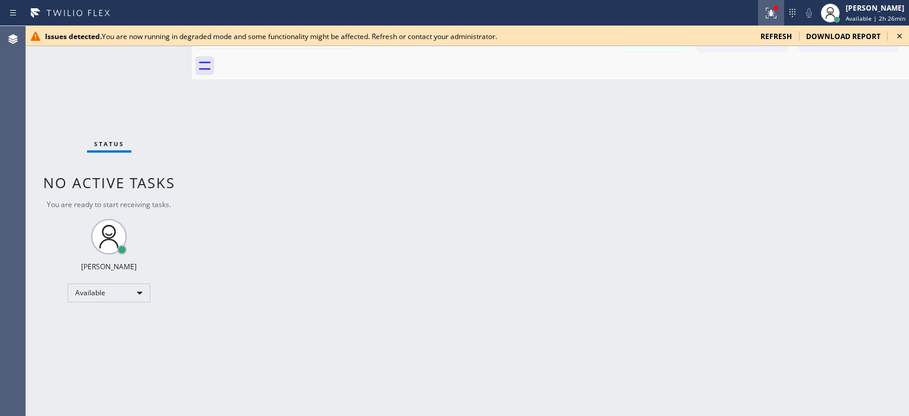
click at [772, 11] on icon at bounding box center [771, 13] width 14 height 14
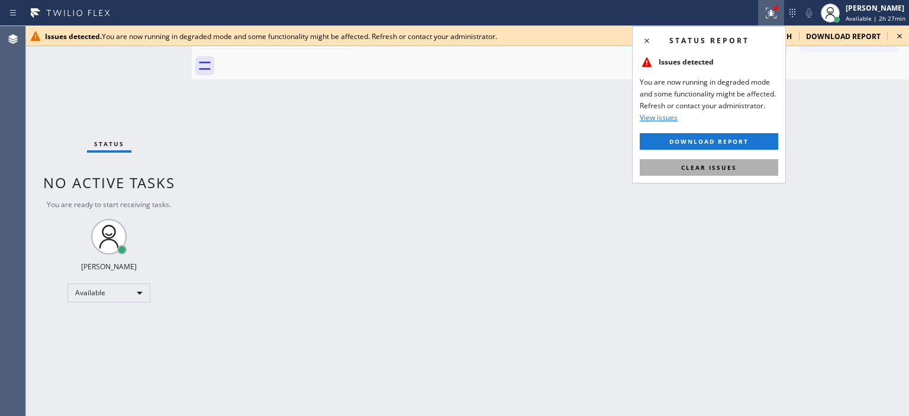
click at [741, 165] on button "Clear issues" at bounding box center [709, 167] width 138 height 17
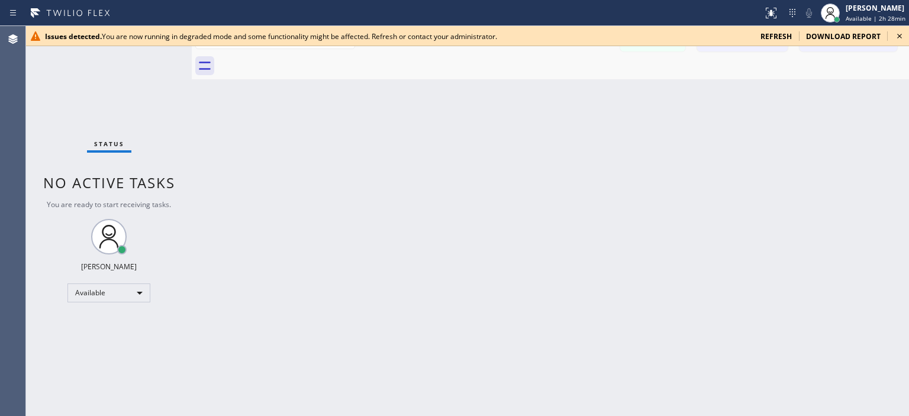
click at [897, 36] on icon at bounding box center [899, 36] width 14 height 14
click at [898, 35] on icon at bounding box center [899, 36] width 14 height 14
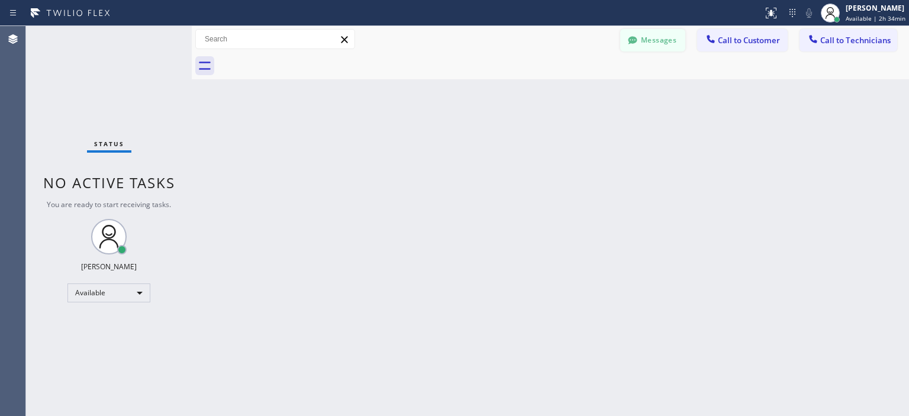
click at [633, 45] on icon at bounding box center [633, 40] width 12 height 12
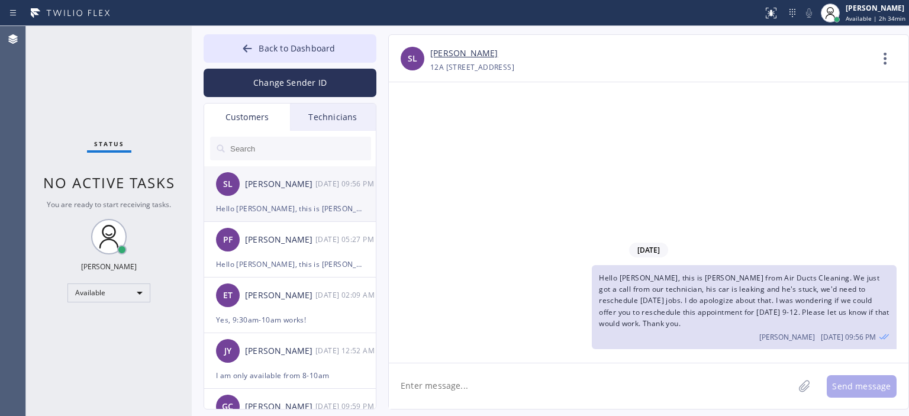
click at [300, 196] on div "SL [PERSON_NAME] [DATE] 09:56 PM" at bounding box center [290, 183] width 173 height 35
click at [319, 246] on div "[DATE] 05:27 PM" at bounding box center [346, 240] width 62 height 14
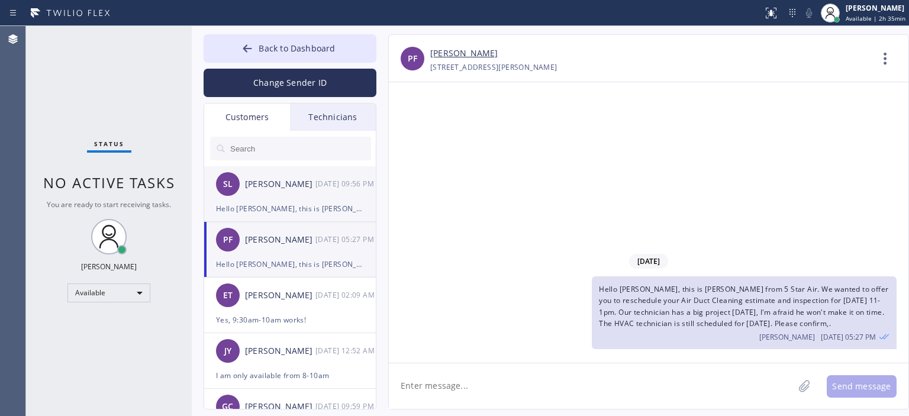
click at [308, 200] on div "SL [PERSON_NAME] [DATE] 09:56 PM" at bounding box center [290, 183] width 173 height 35
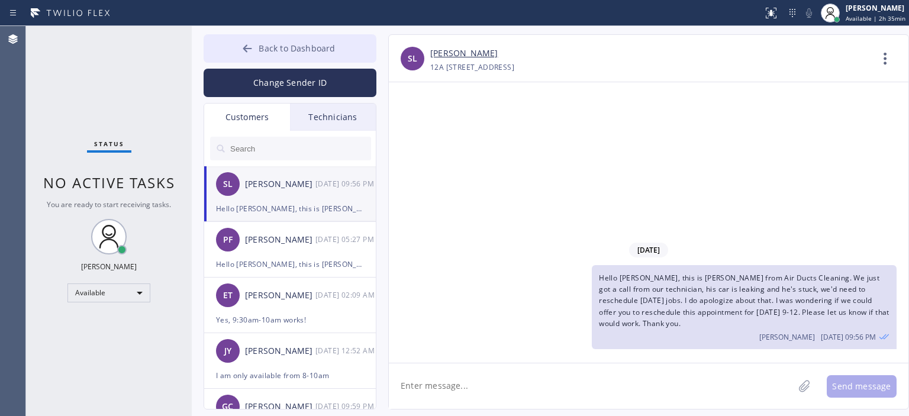
click at [238, 49] on button "Back to Dashboard" at bounding box center [290, 48] width 173 height 28
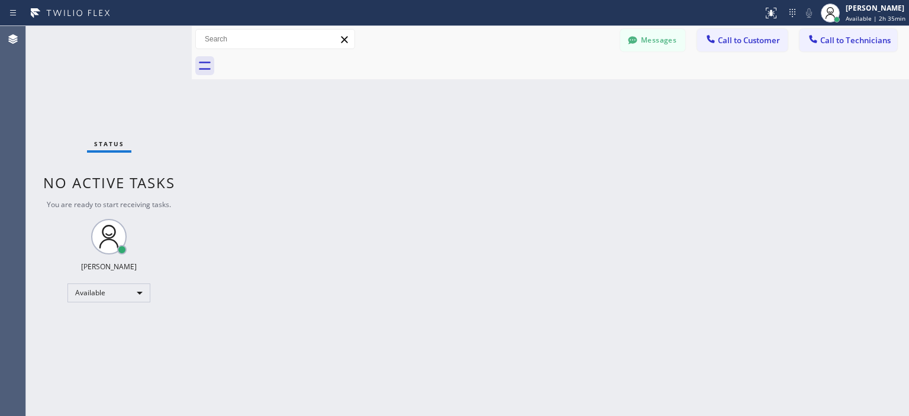
click at [829, 272] on div "Back to Dashboard Change Sender ID Customers Technicians SL [PERSON_NAME] [DATE…" at bounding box center [550, 221] width 717 height 390
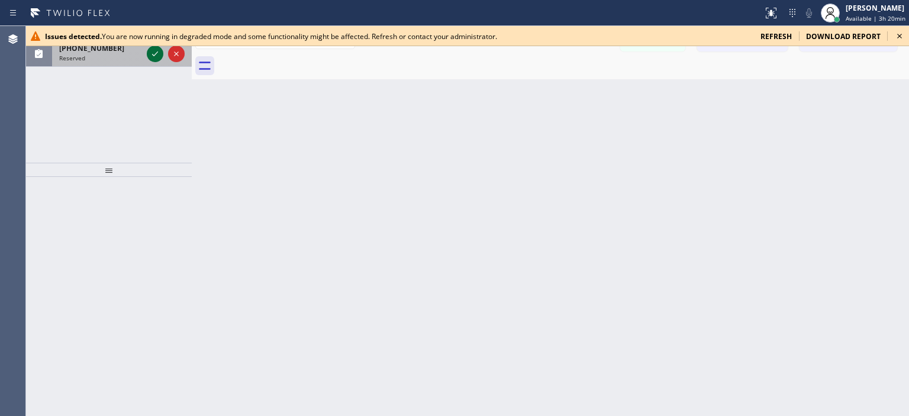
click at [156, 57] on icon at bounding box center [155, 54] width 14 height 14
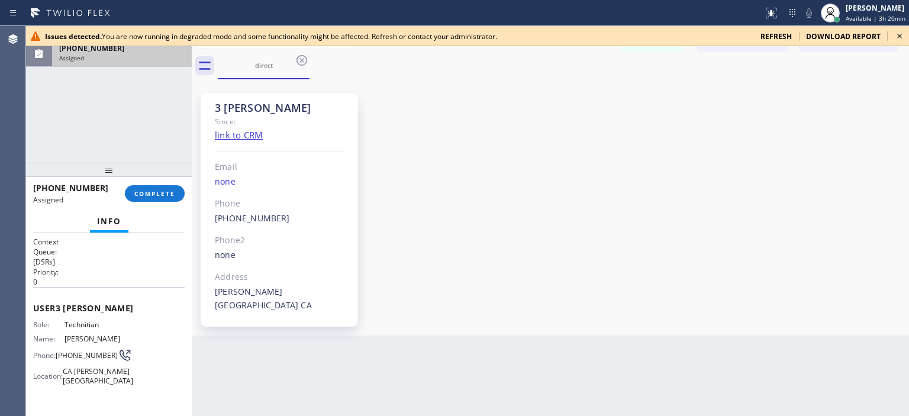
click at [900, 35] on icon at bounding box center [899, 36] width 5 height 5
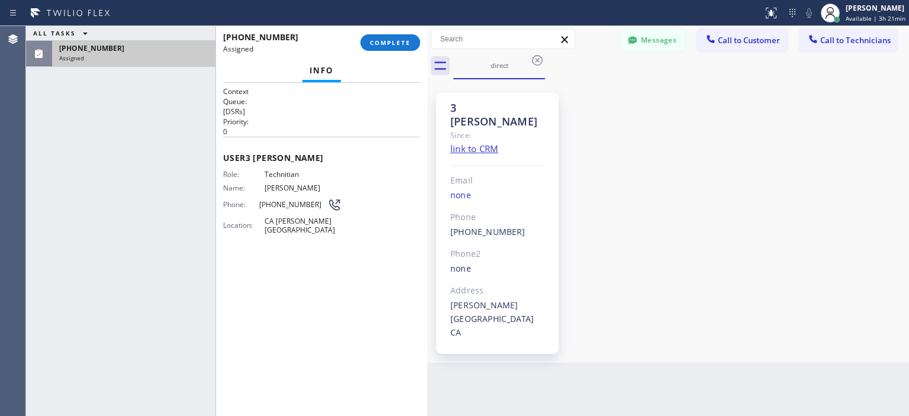
drag, startPoint x: 191, startPoint y: 55, endPoint x: 427, endPoint y: 75, distance: 236.3
click at [427, 75] on div at bounding box center [427, 221] width 0 height 390
click at [403, 45] on span "COMPLETE" at bounding box center [390, 42] width 41 height 8
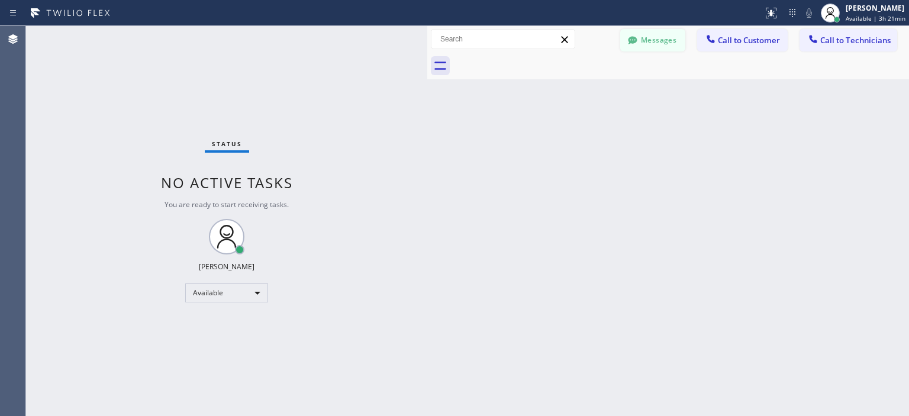
click at [648, 40] on button "Messages" at bounding box center [652, 40] width 65 height 22
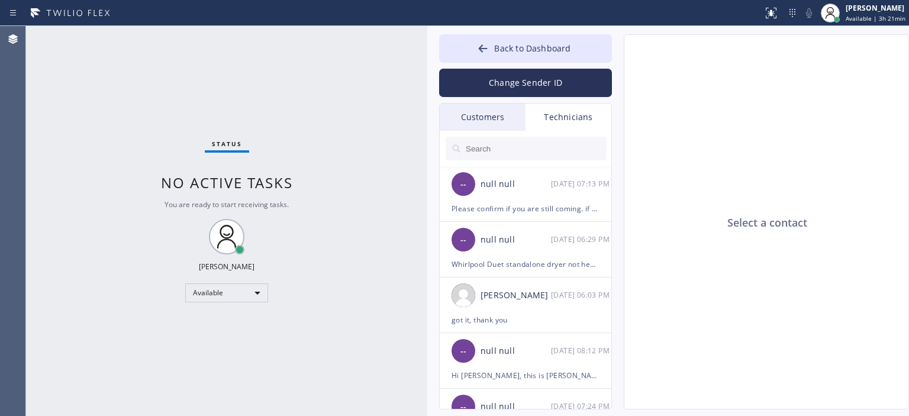
click at [493, 117] on div "Customers" at bounding box center [483, 117] width 86 height 27
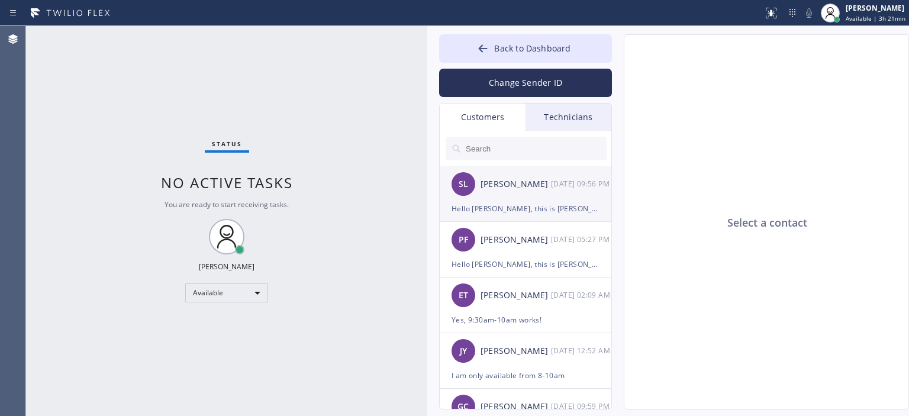
click at [530, 180] on div "[PERSON_NAME]" at bounding box center [515, 184] width 70 height 14
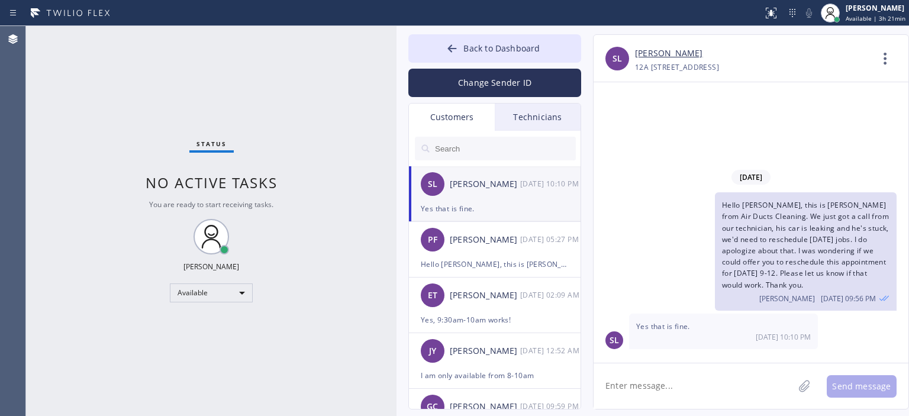
drag, startPoint x: 425, startPoint y: 70, endPoint x: 394, endPoint y: 68, distance: 30.8
click at [396, 68] on div at bounding box center [396, 221] width 0 height 390
click at [520, 356] on div "[DATE] 12:52 AM" at bounding box center [551, 351] width 62 height 14
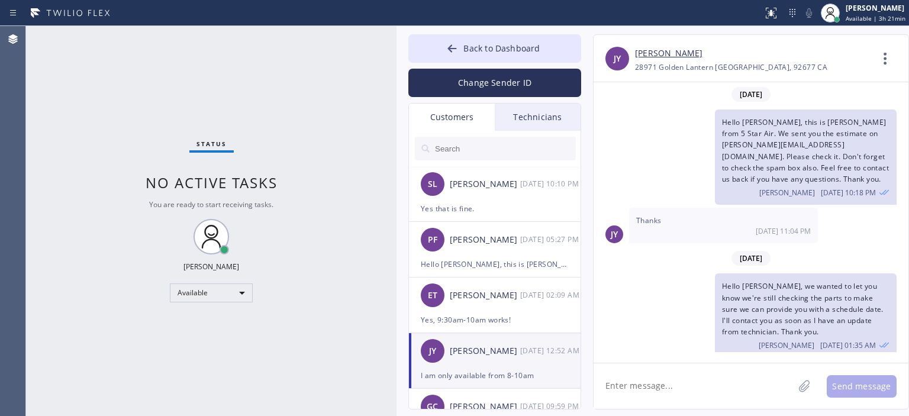
scroll to position [145, 0]
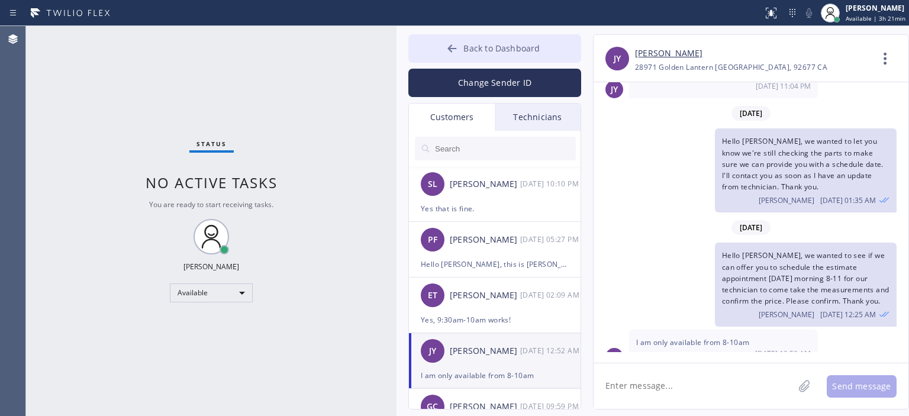
click at [445, 50] on button "Back to Dashboard" at bounding box center [494, 48] width 173 height 28
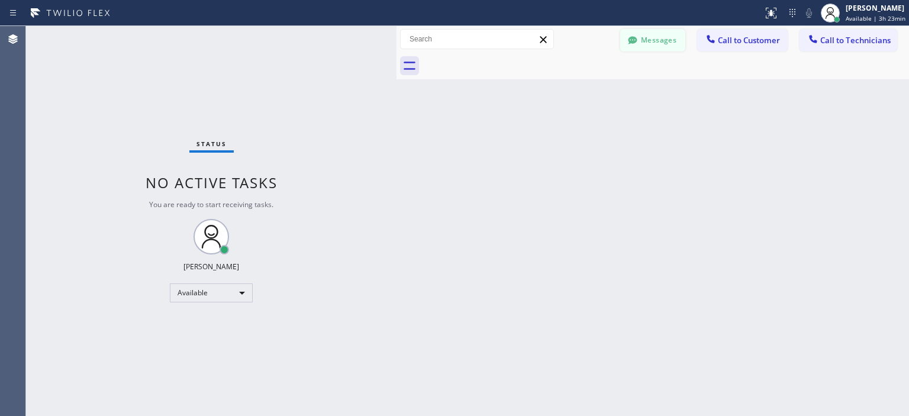
click at [648, 49] on button "Messages" at bounding box center [652, 40] width 65 height 22
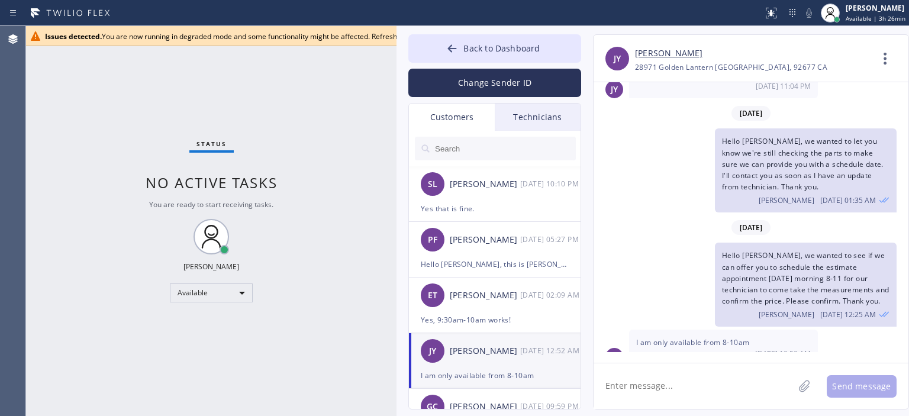
click at [502, 148] on input "text" at bounding box center [505, 149] width 142 height 24
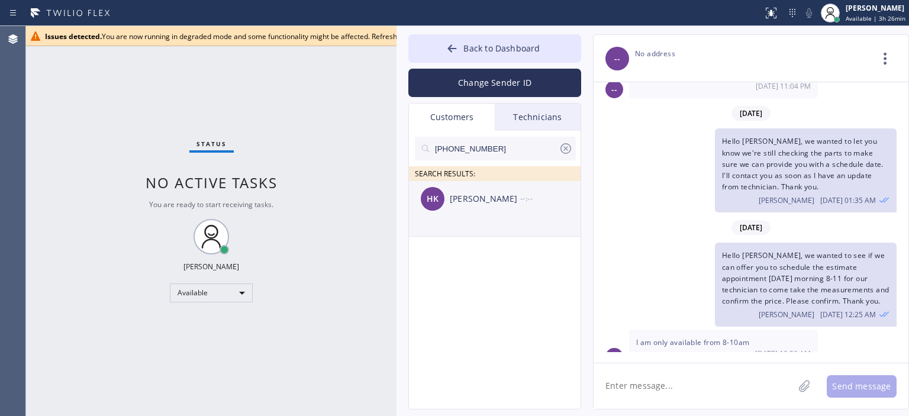
click at [501, 196] on div "[PERSON_NAME]" at bounding box center [485, 199] width 70 height 14
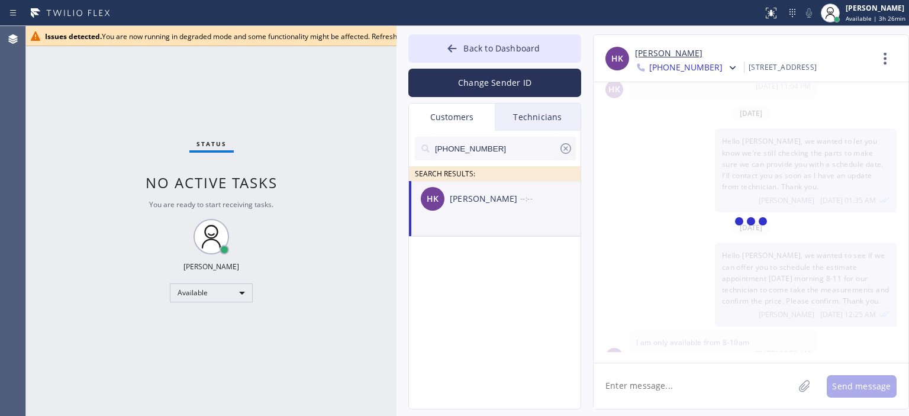
scroll to position [0, 0]
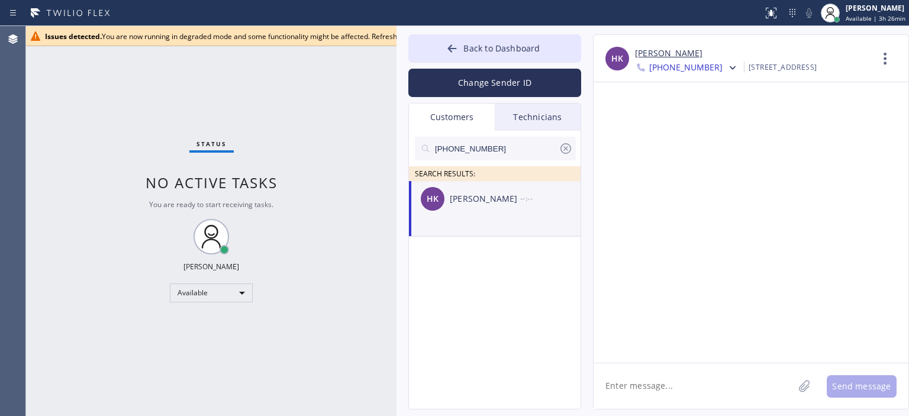
click at [635, 392] on textarea at bounding box center [693, 386] width 200 height 46
paste textarea "Hello [PERSON_NAME], this is [PERSON_NAME] from Air Ducts Cleaning. We just got…"
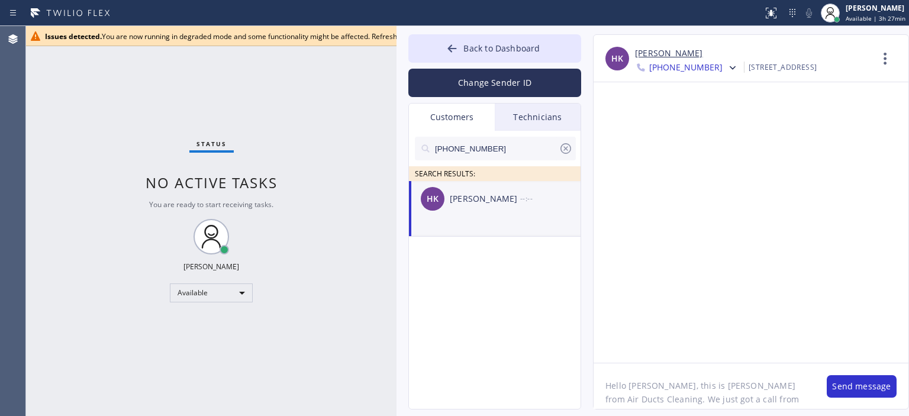
click at [651, 389] on textarea "Hello [PERSON_NAME], this is [PERSON_NAME] from Air Ducts Cleaning. We just got…" at bounding box center [703, 386] width 221 height 46
click at [645, 390] on textarea "Hello [PERSON_NAME], this is [PERSON_NAME] from Air Ducts Cleaning. We just got…" at bounding box center [703, 386] width 221 height 46
click at [187, 369] on div "Status No active tasks You are ready to start receiving tasks. [PERSON_NAME] Av…" at bounding box center [211, 221] width 370 height 390
click at [632, 388] on textarea "Hello S, this is [PERSON_NAME] from Air Ducts Cleaning. We just got a call from…" at bounding box center [703, 386] width 221 height 46
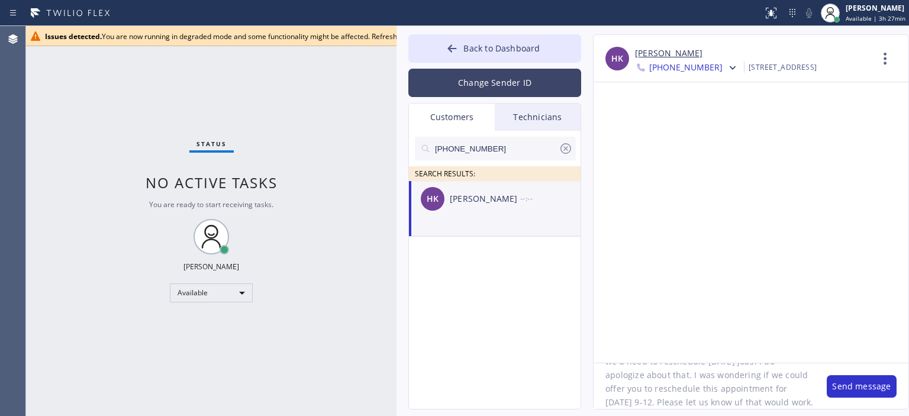
type textarea "Hello [PERSON_NAME], this is [PERSON_NAME] from Air Ducts Cleaning. We just got…"
click at [512, 82] on button "Change Sender ID" at bounding box center [494, 83] width 173 height 28
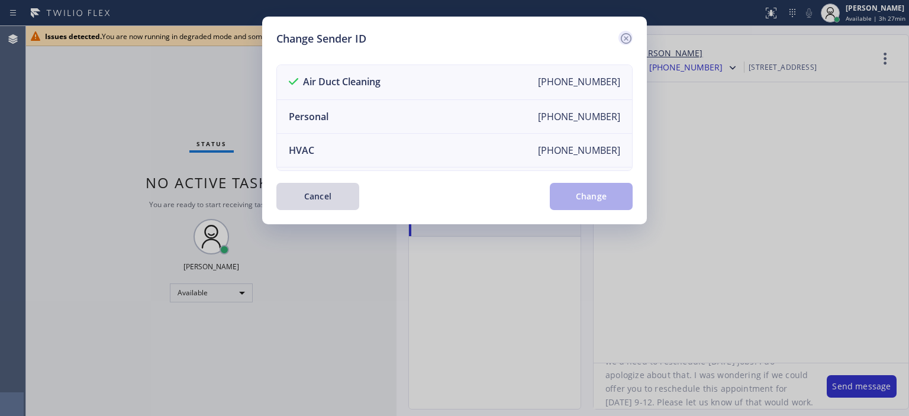
click at [624, 38] on icon at bounding box center [626, 38] width 14 height 14
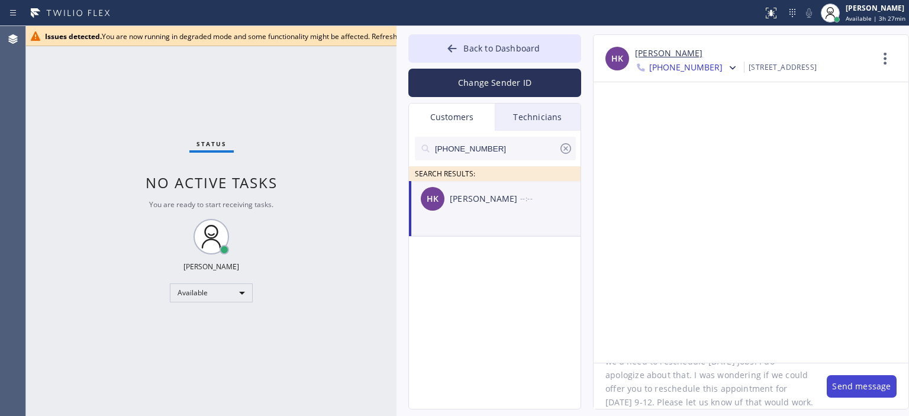
click at [853, 382] on button "Send message" at bounding box center [862, 386] width 70 height 22
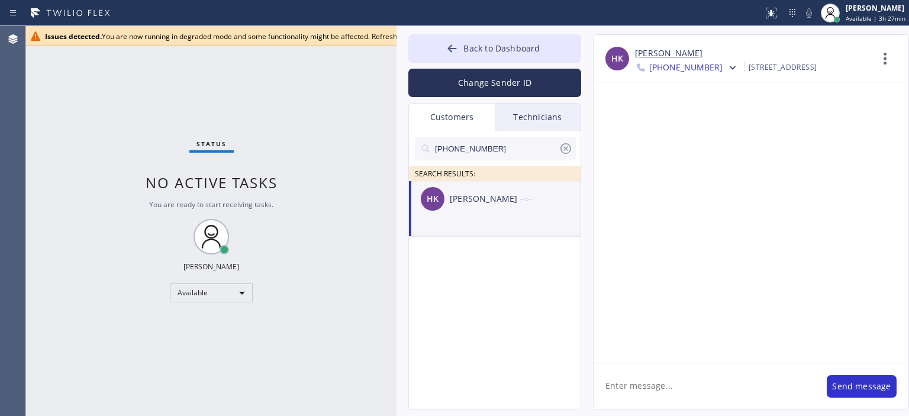
scroll to position [0, 0]
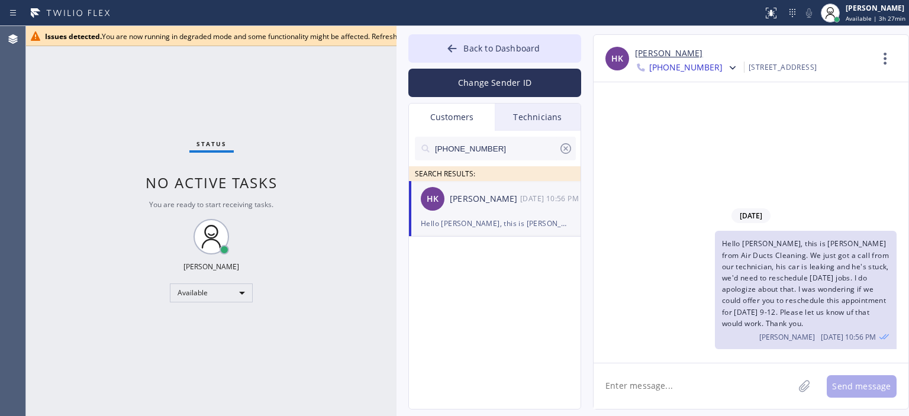
click at [38, 137] on div "Status No active tasks You are ready to start receiving tasks. [PERSON_NAME] Av…" at bounding box center [211, 221] width 370 height 390
click at [57, 108] on div "Status No active tasks You are ready to start receiving tasks. [PERSON_NAME] Av…" at bounding box center [211, 221] width 370 height 390
click at [60, 291] on div "Status No active tasks You are ready to start receiving tasks. [PERSON_NAME] Av…" at bounding box center [211, 221] width 370 height 390
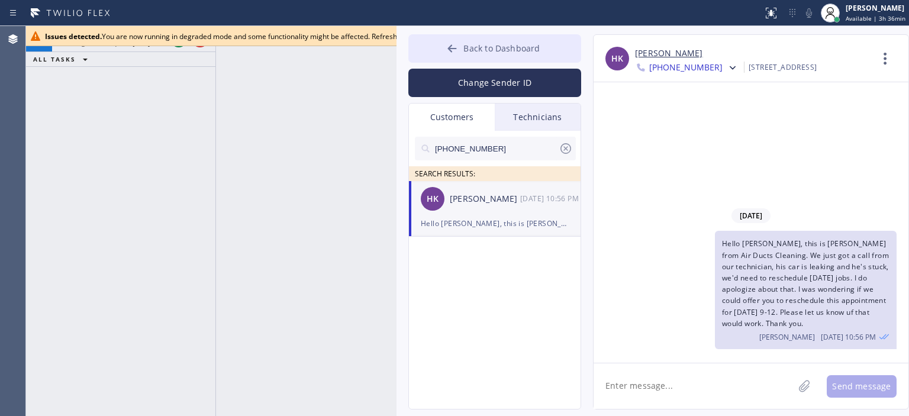
click at [448, 53] on icon at bounding box center [452, 49] width 12 height 12
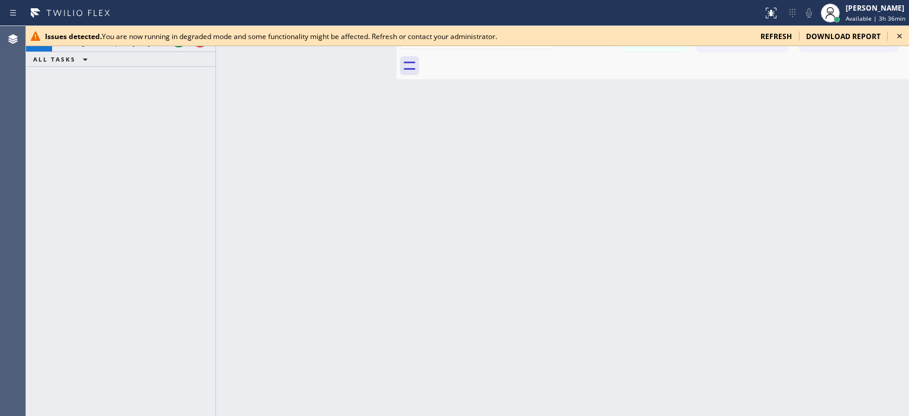
click at [898, 35] on icon at bounding box center [899, 36] width 14 height 14
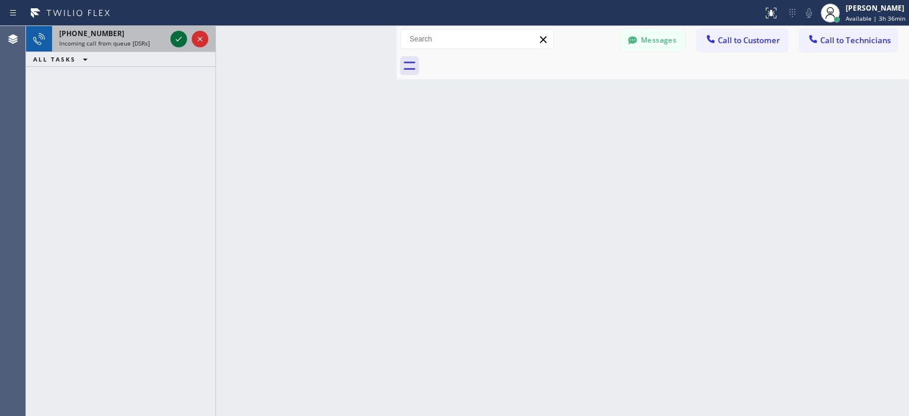
click at [178, 41] on icon at bounding box center [179, 39] width 14 height 14
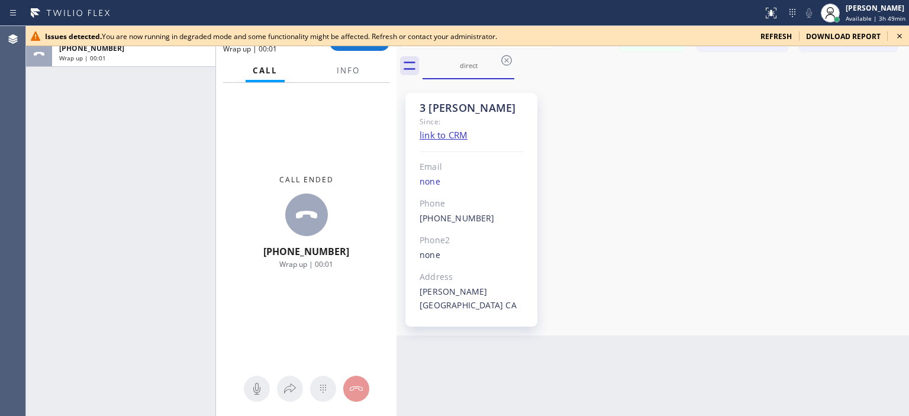
click at [896, 38] on icon at bounding box center [899, 36] width 14 height 14
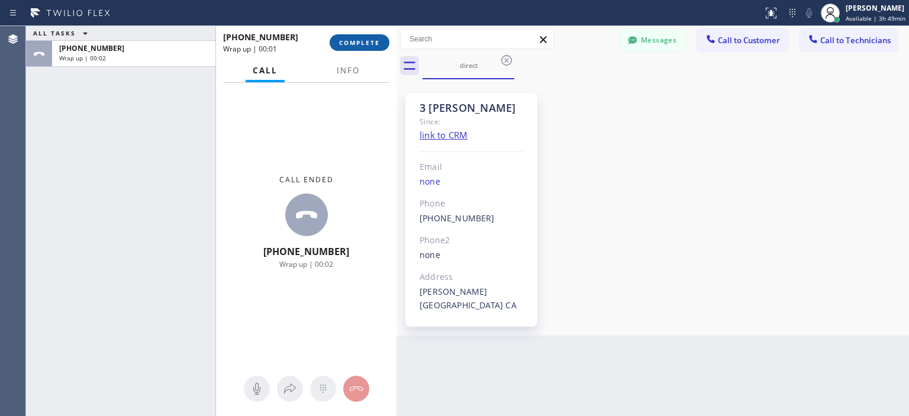
click at [352, 45] on span "COMPLETE" at bounding box center [359, 42] width 41 height 8
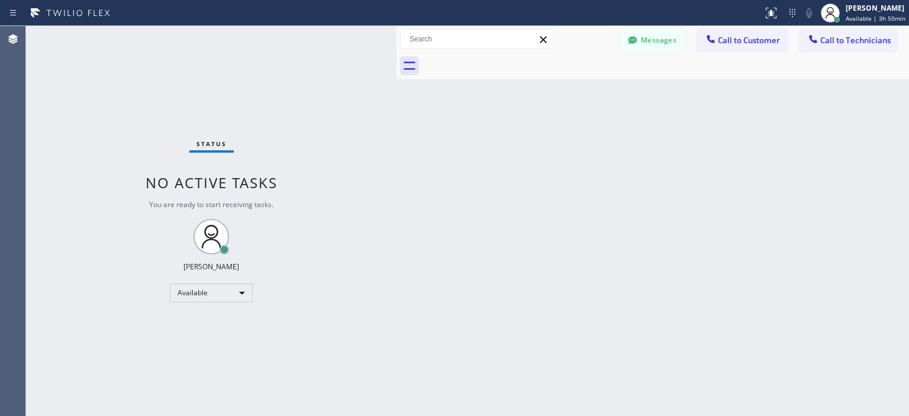
click at [885, 224] on div "Back to Dashboard Change Sender ID Customers Technicians [PHONE_NUMBER] SEARCH …" at bounding box center [652, 221] width 512 height 390
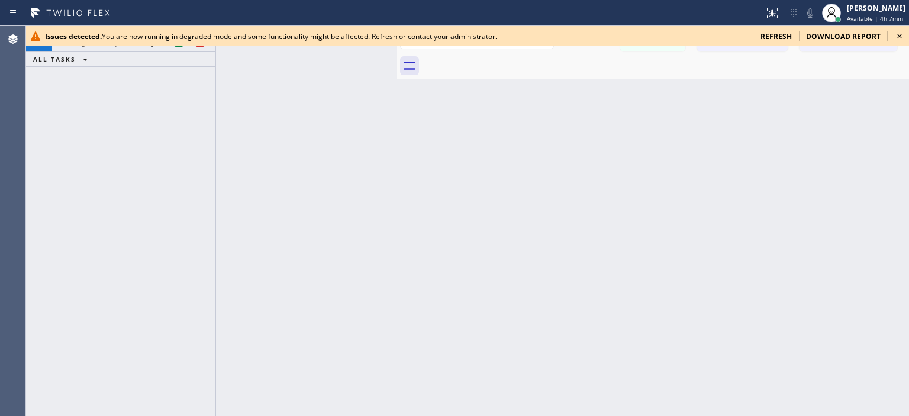
click at [62, 144] on div "[PHONE_NUMBER] Incoming call from queue Primary ADC ALL TASKS ALL TASKS ACTIVE …" at bounding box center [120, 221] width 189 height 390
click at [898, 37] on icon at bounding box center [899, 36] width 5 height 5
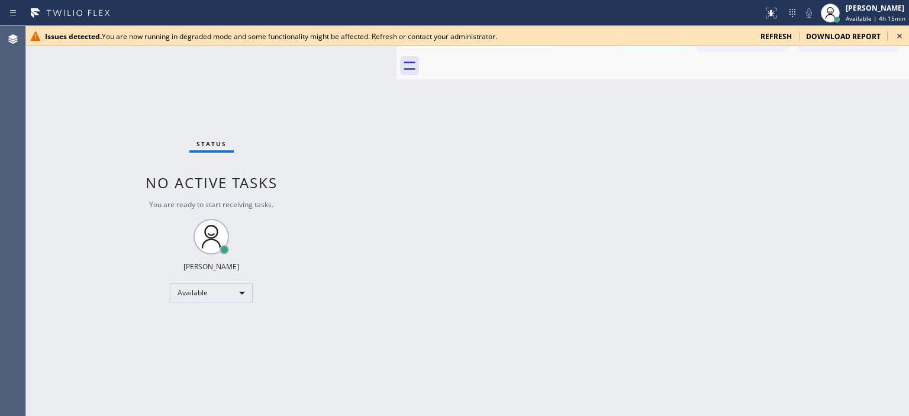
click at [899, 35] on icon at bounding box center [899, 36] width 5 height 5
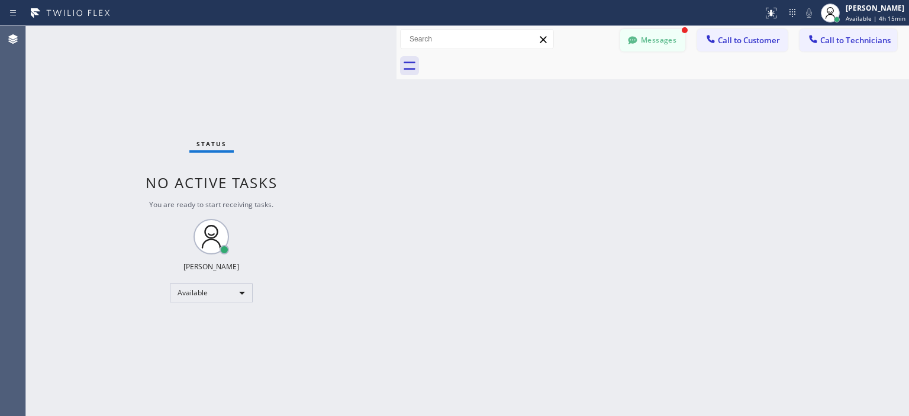
click at [659, 37] on button "Messages" at bounding box center [652, 40] width 65 height 22
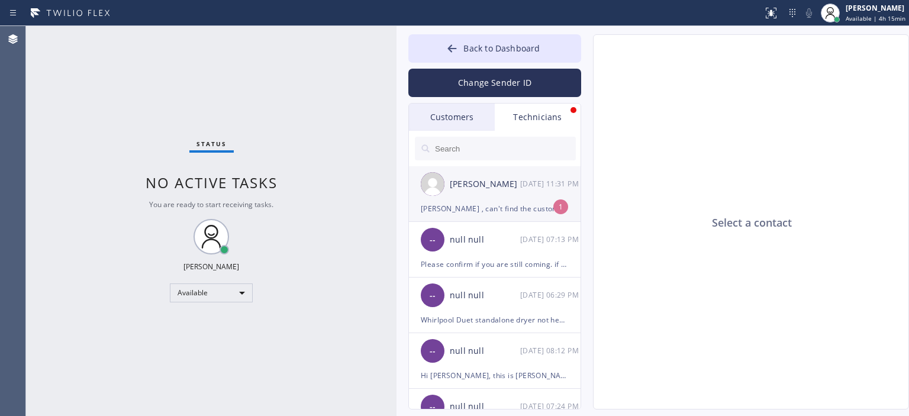
click at [527, 183] on div "[DATE] 11:31 PM" at bounding box center [551, 184] width 62 height 14
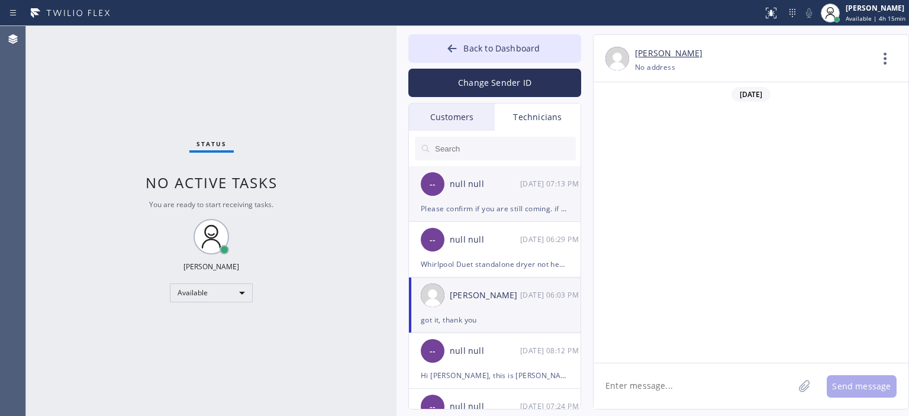
scroll to position [392, 0]
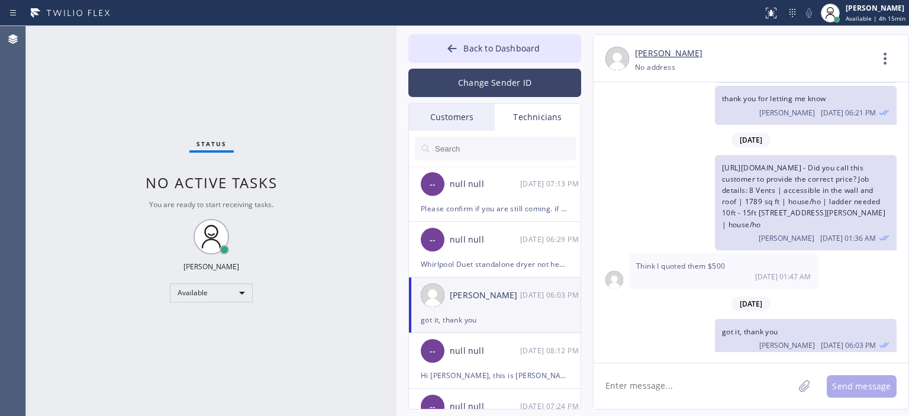
click at [493, 80] on button "Change Sender ID" at bounding box center [494, 83] width 173 height 28
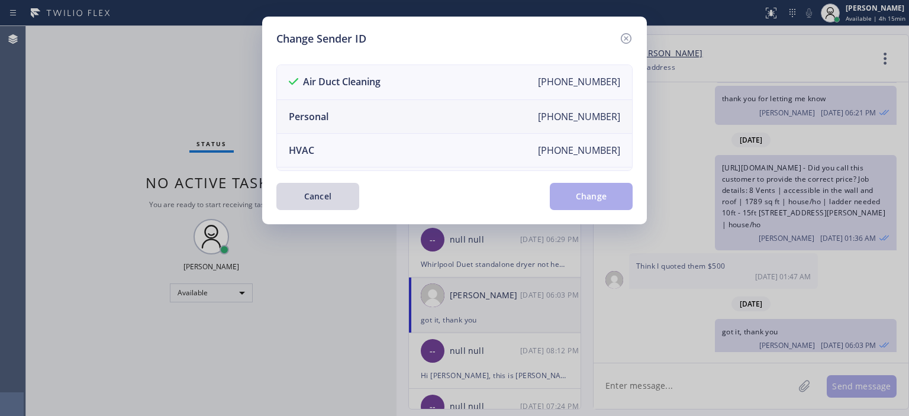
click at [404, 116] on li "Personal [PHONE_NUMBER]" at bounding box center [454, 117] width 355 height 34
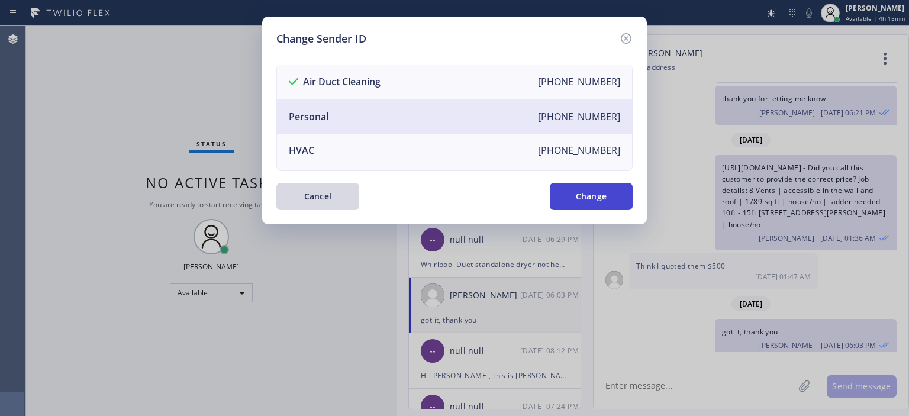
click at [610, 208] on button "Change" at bounding box center [591, 196] width 83 height 27
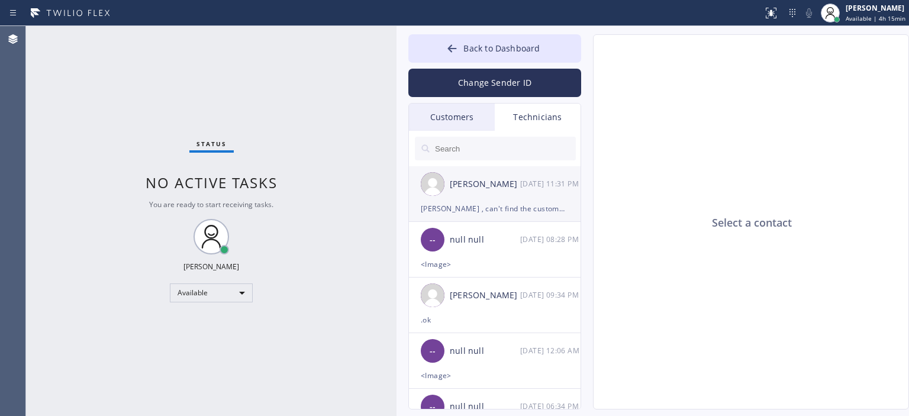
click at [520, 196] on div "[PERSON_NAME] [DATE] 11:31 PM" at bounding box center [495, 183] width 173 height 35
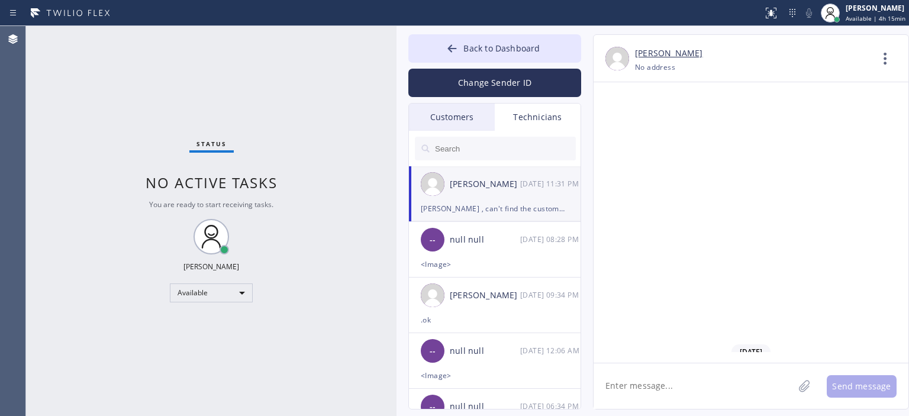
scroll to position [74019, 0]
click at [645, 385] on textarea at bounding box center [693, 386] width 200 height 46
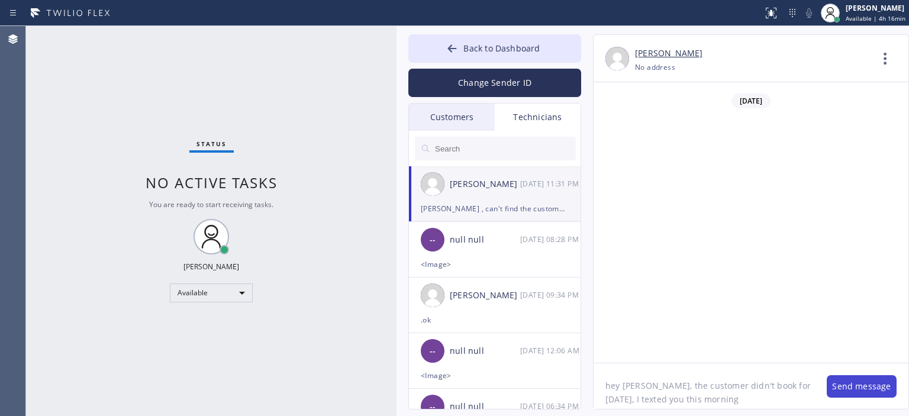
type textarea "hey [PERSON_NAME], the customer didn't book for [DATE], I texted you this morni…"
click at [860, 383] on button "Send message" at bounding box center [862, 386] width 70 height 22
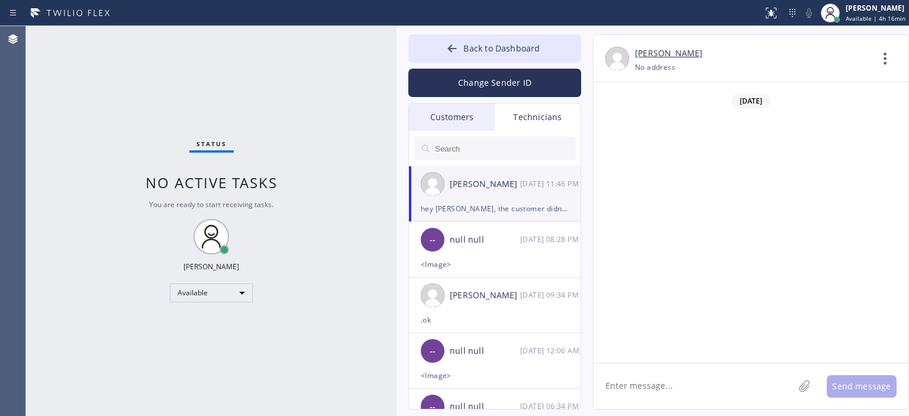
scroll to position [74071, 0]
click at [459, 80] on button "Change Sender ID" at bounding box center [494, 83] width 173 height 28
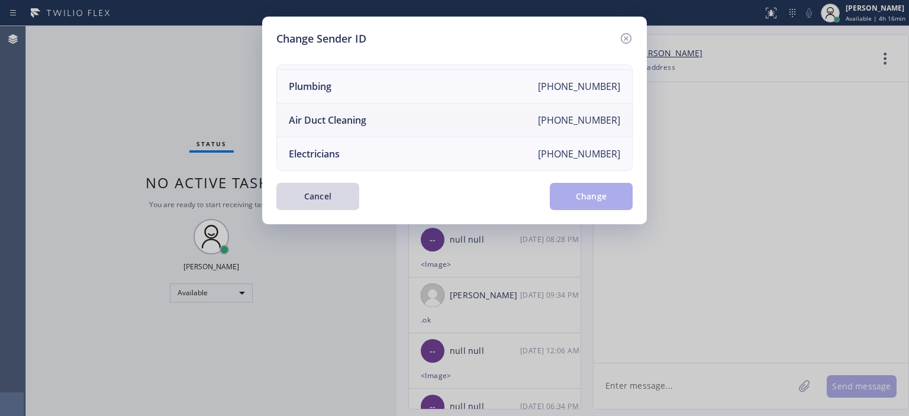
scroll to position [131, 0]
click at [393, 115] on li "Air Duct Cleaning [PHONE_NUMBER]" at bounding box center [454, 121] width 355 height 34
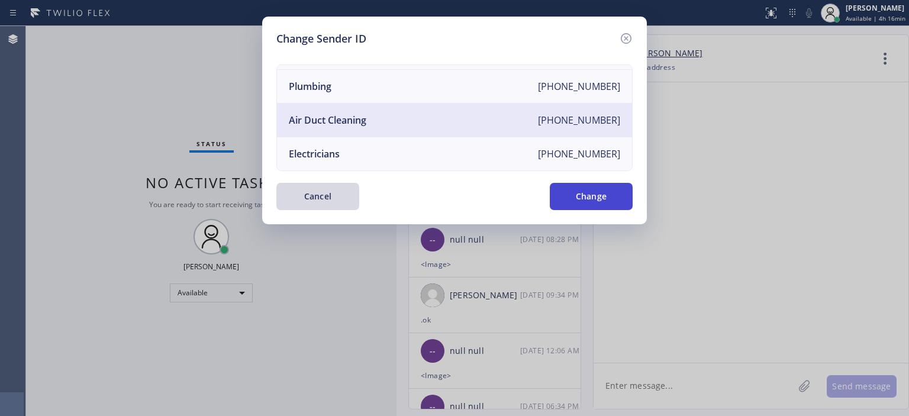
click at [608, 191] on button "Change" at bounding box center [591, 196] width 83 height 27
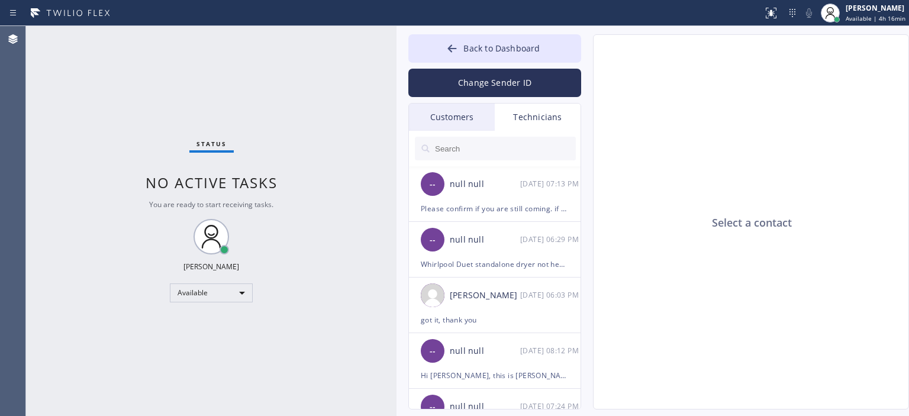
click at [450, 120] on div "Customers" at bounding box center [452, 117] width 86 height 27
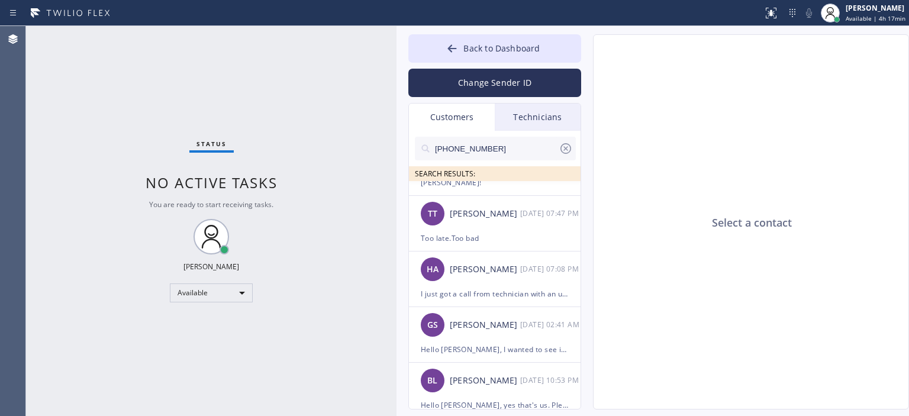
scroll to position [1167, 0]
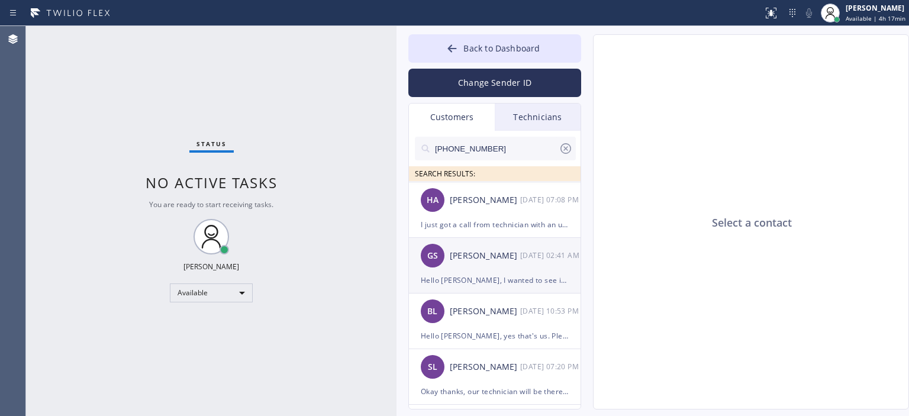
click at [523, 257] on div "[DATE] 02:41 AM" at bounding box center [551, 255] width 62 height 14
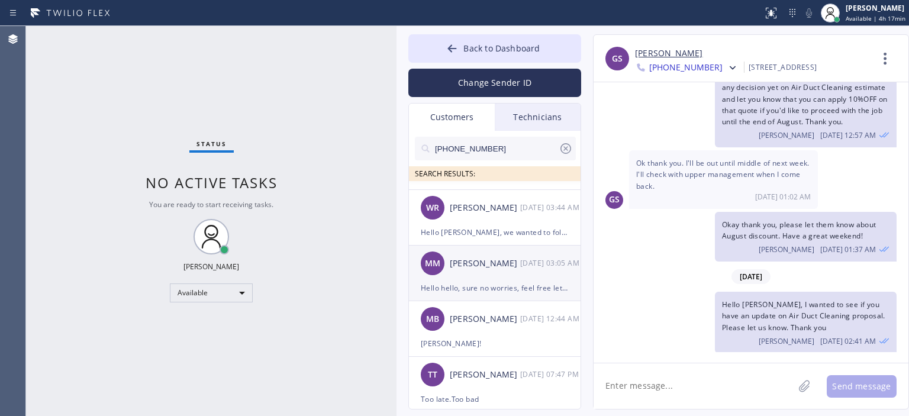
scroll to position [936, 0]
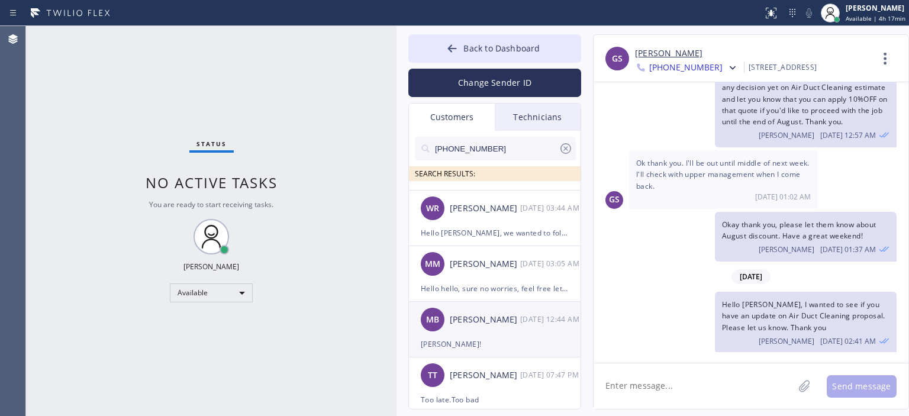
click at [503, 331] on div "MB [PERSON_NAME] [DATE] 12:44 AM" at bounding box center [495, 319] width 173 height 35
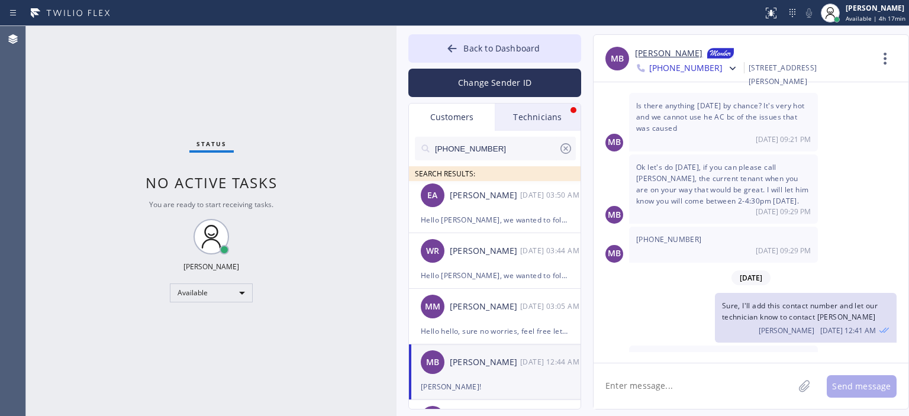
scroll to position [892, 0]
click at [504, 211] on div "[PERSON_NAME] [DATE] 03:50 AM" at bounding box center [495, 196] width 173 height 35
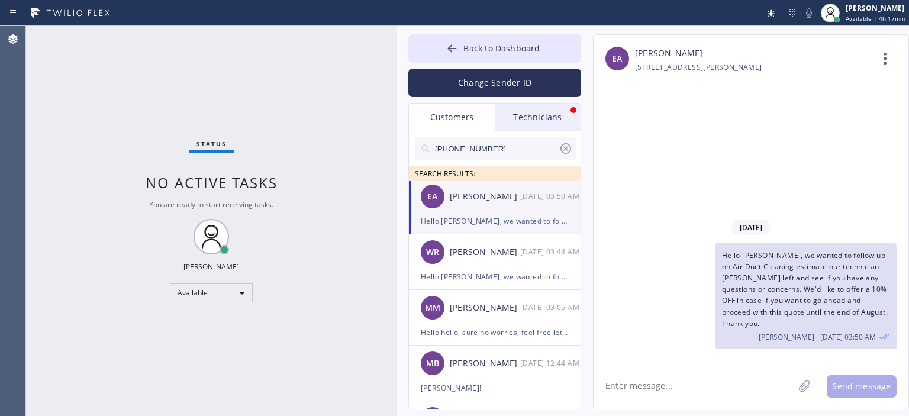
scroll to position [0, 0]
click at [508, 254] on div "[PERSON_NAME]" at bounding box center [485, 253] width 70 height 14
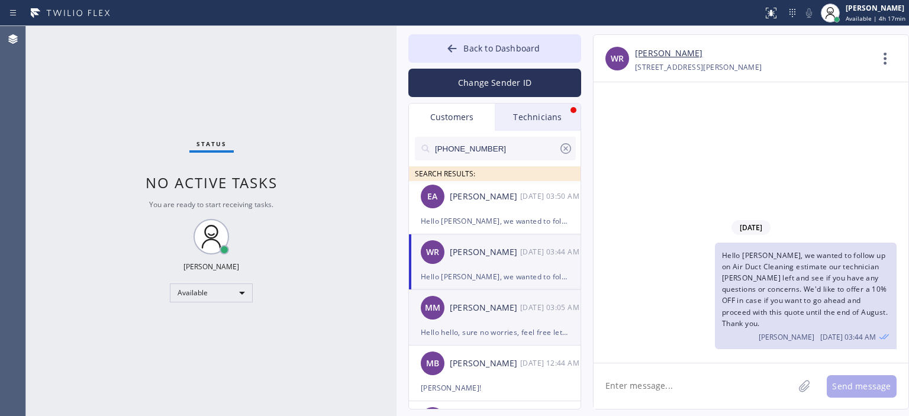
click at [517, 318] on div "MM [PERSON_NAME] [DATE] 03:05 AM" at bounding box center [495, 307] width 173 height 35
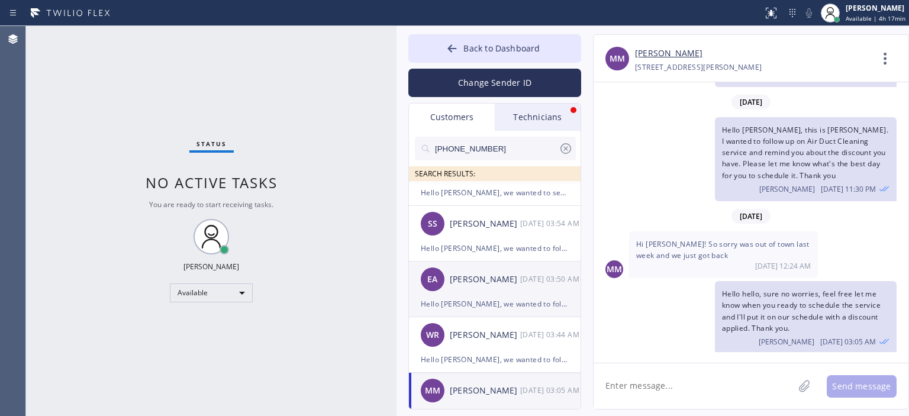
scroll to position [809, 0]
click at [505, 286] on div "[PERSON_NAME]" at bounding box center [485, 280] width 70 height 14
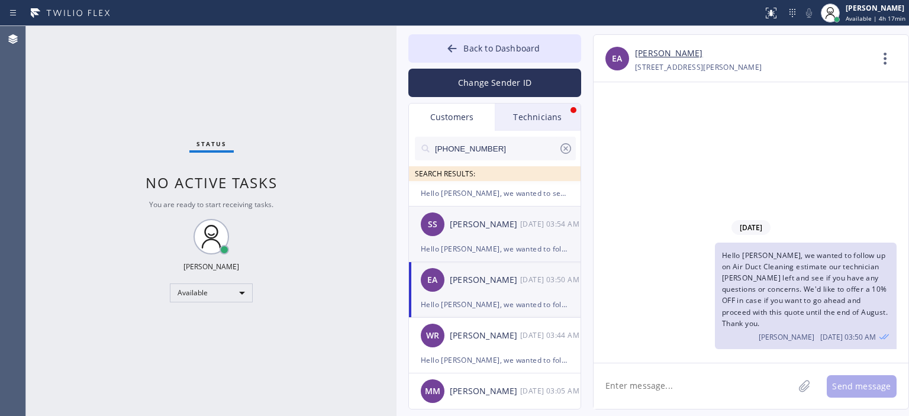
scroll to position [0, 0]
click at [512, 233] on div "SS [PERSON_NAME] [DATE] 03:54 AM" at bounding box center [495, 223] width 173 height 35
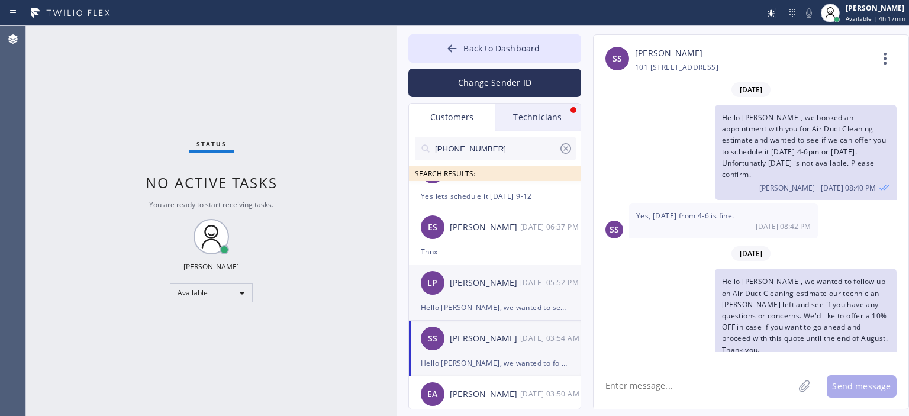
scroll to position [693, 0]
click at [509, 267] on div "LP [PERSON_NAME] [DATE] 05:52 PM" at bounding box center [495, 284] width 173 height 35
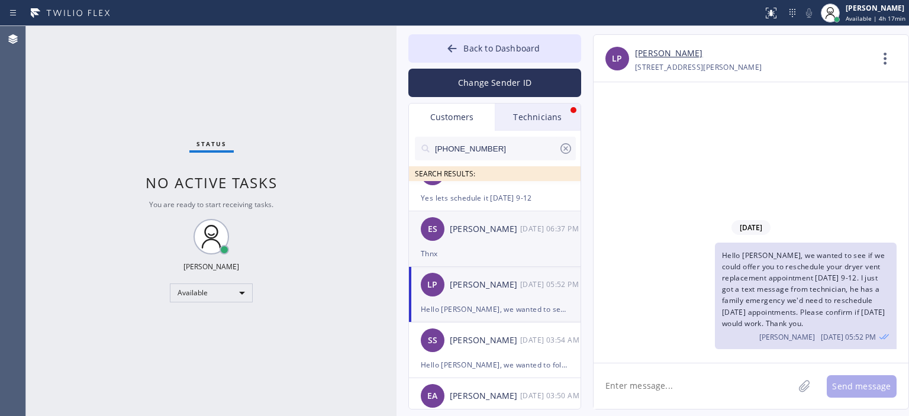
scroll to position [0, 0]
click at [509, 243] on div "ES [PERSON_NAME] [DATE] 06:37 PM" at bounding box center [495, 228] width 173 height 35
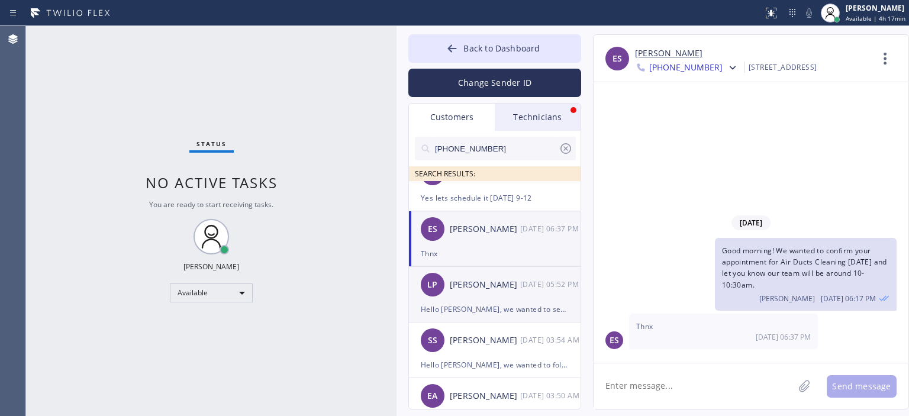
click at [501, 280] on div "[PERSON_NAME]" at bounding box center [485, 285] width 70 height 14
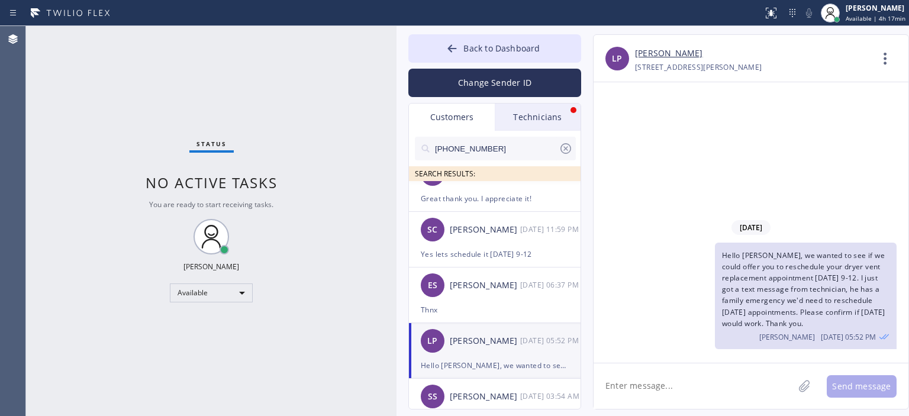
scroll to position [634, 0]
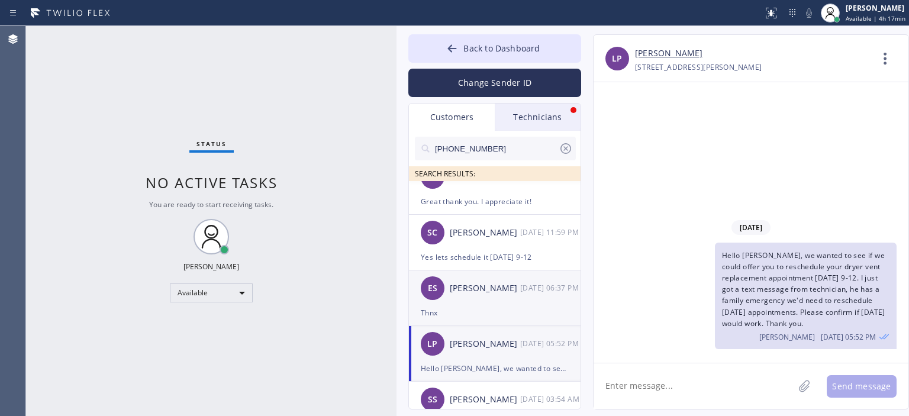
click at [499, 290] on div "[PERSON_NAME]" at bounding box center [485, 289] width 70 height 14
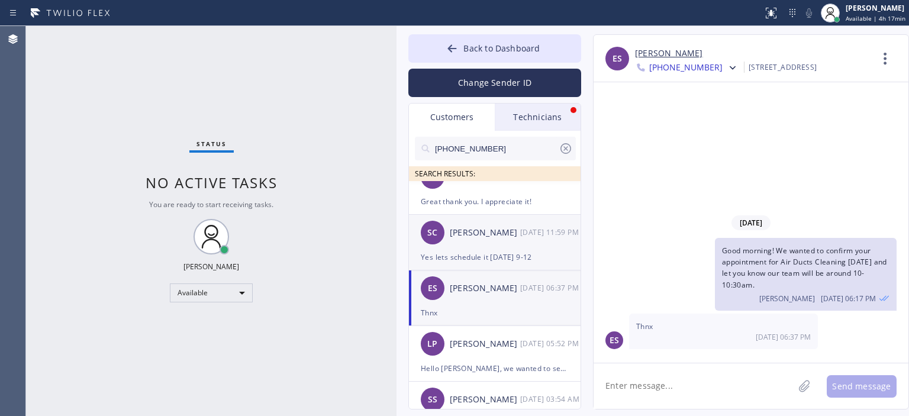
click at [500, 250] on div "Yes lets schedule it [DATE] 9-12" at bounding box center [495, 257] width 148 height 14
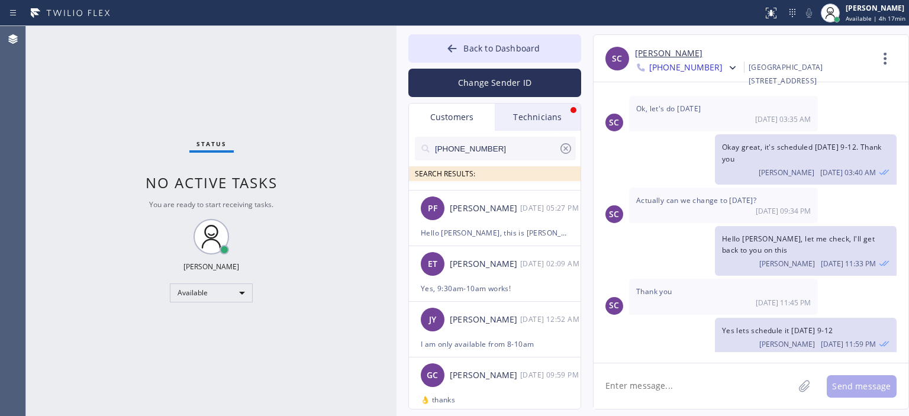
scroll to position [0, 0]
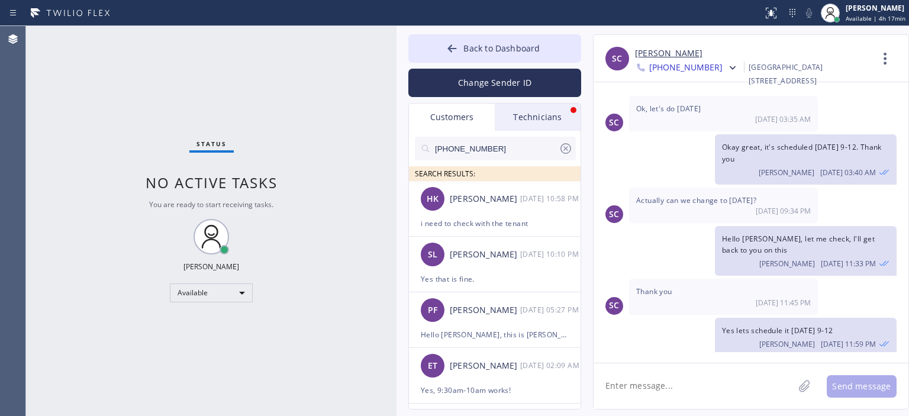
click at [570, 149] on icon at bounding box center [565, 148] width 11 height 11
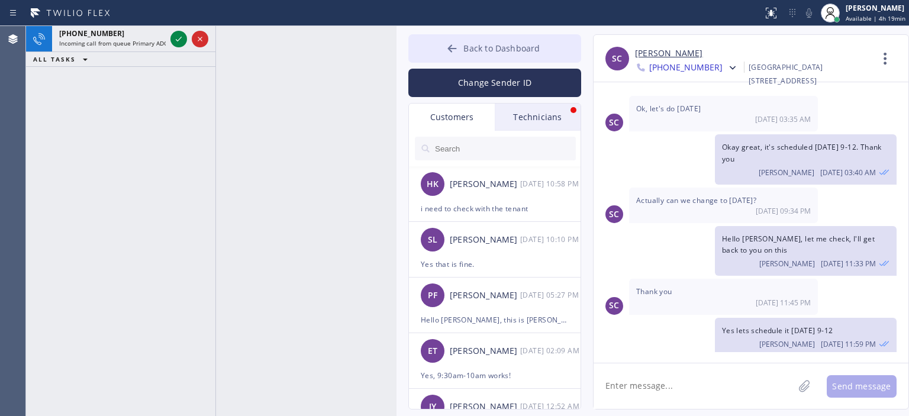
click at [437, 47] on button "Back to Dashboard" at bounding box center [494, 48] width 173 height 28
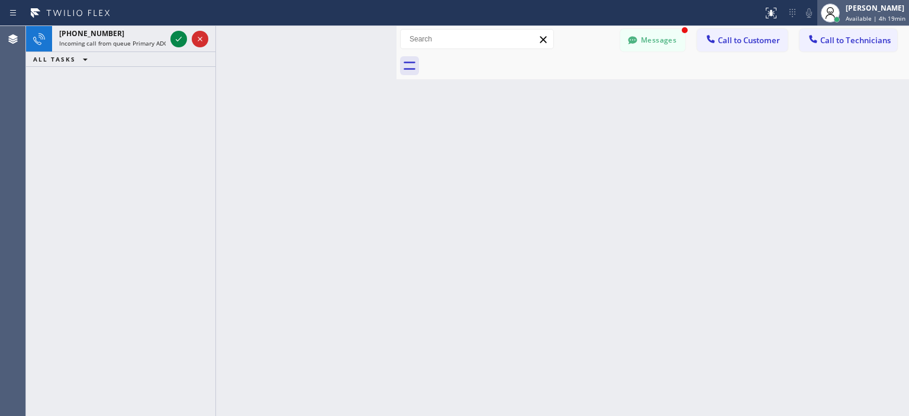
click at [848, 11] on div "[PERSON_NAME]" at bounding box center [875, 8] width 60 height 10
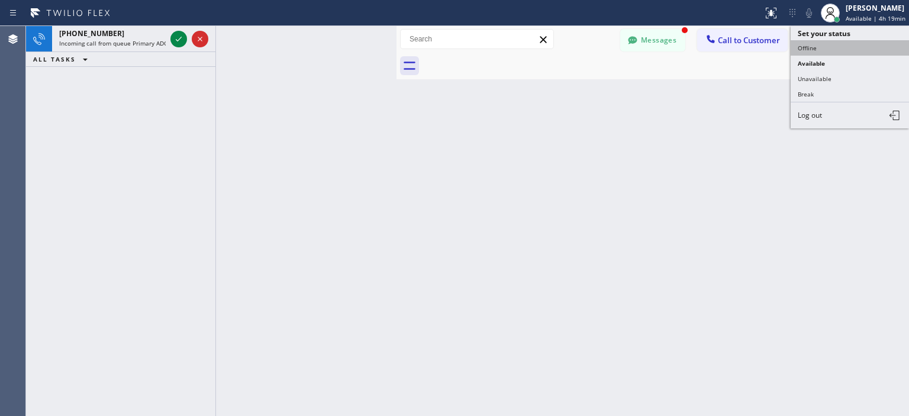
click at [825, 46] on button "Offline" at bounding box center [849, 47] width 118 height 15
